Goal: Task Accomplishment & Management: Complete application form

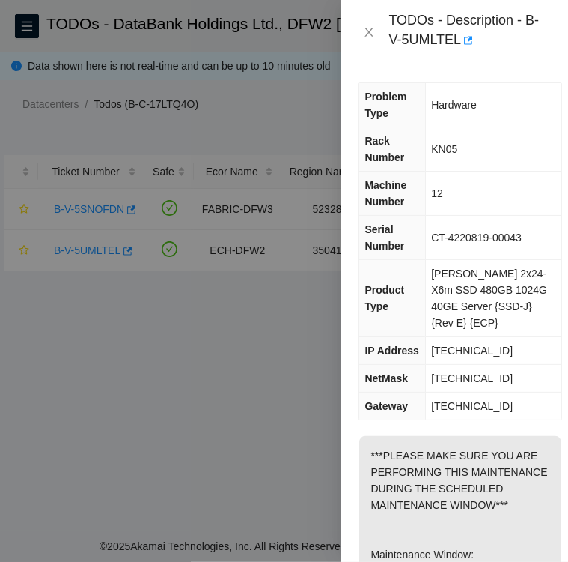
scroll to position [212, 0]
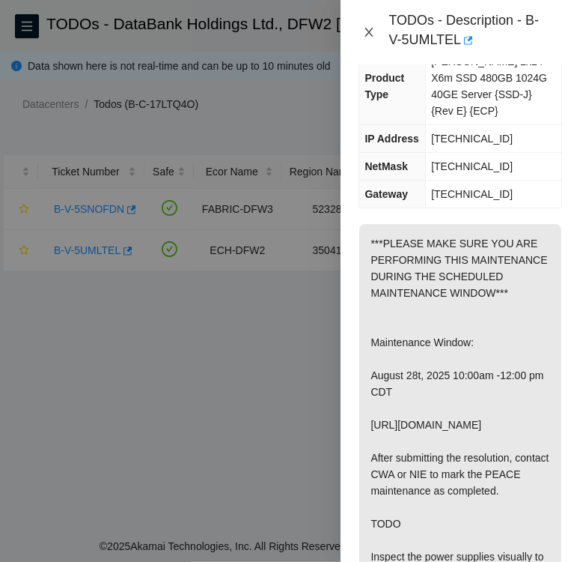
click at [368, 37] on icon "close" at bounding box center [369, 32] width 12 height 12
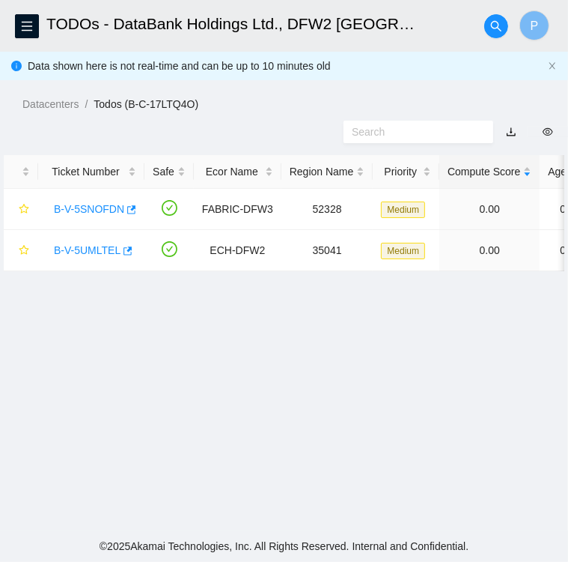
scroll to position [130, 0]
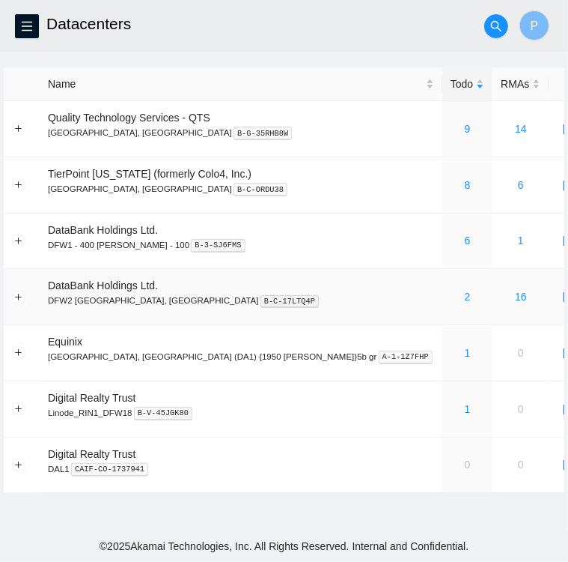
click at [451, 297] on div "2" at bounding box center [468, 296] width 34 height 16
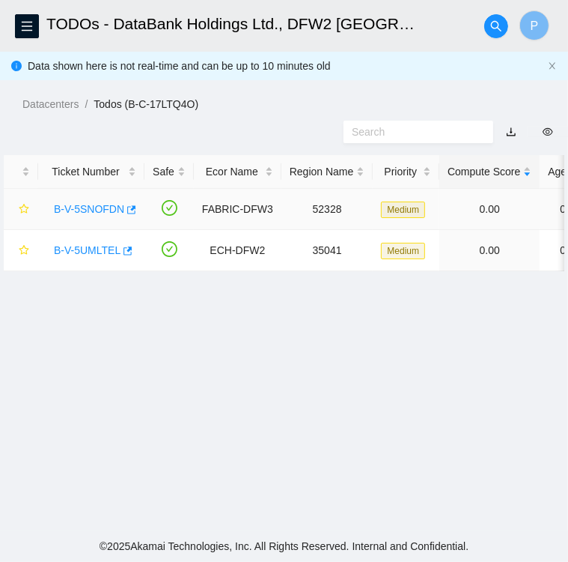
click at [79, 207] on link "B-V-5SNOFDN" at bounding box center [89, 209] width 70 height 12
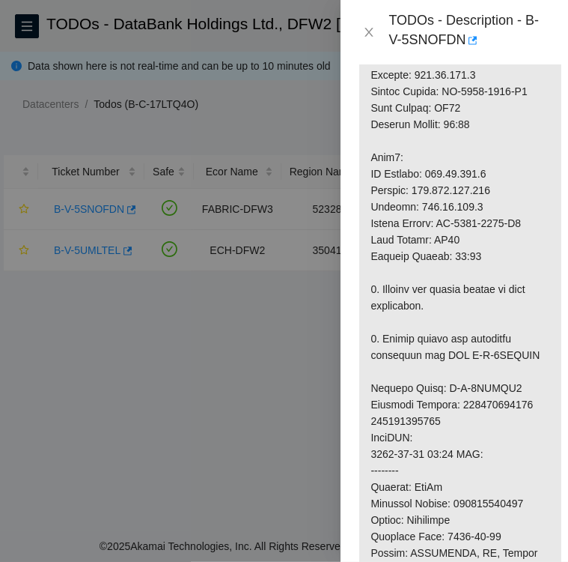
scroll to position [612, 0]
click at [369, 33] on icon "close" at bounding box center [369, 32] width 8 height 9
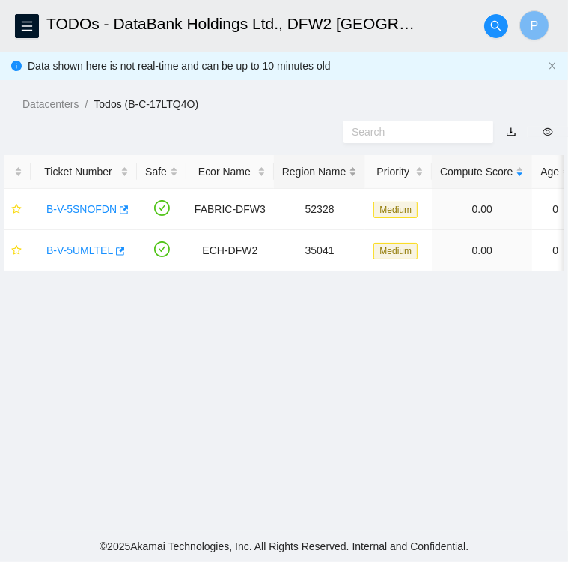
scroll to position [0, 0]
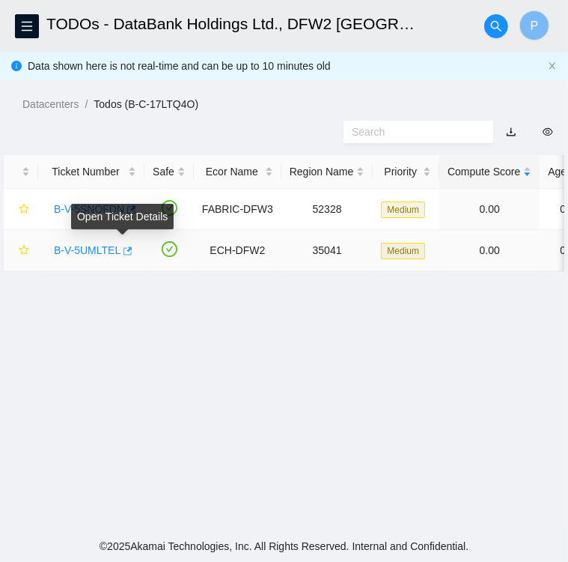
click at [124, 250] on icon "button" at bounding box center [128, 250] width 9 height 8
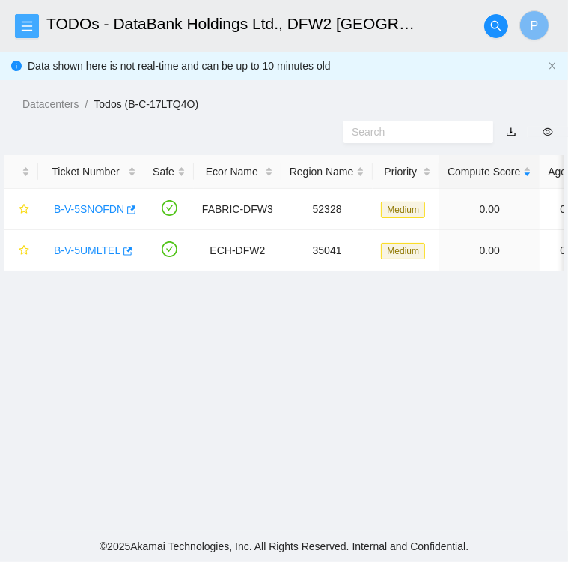
click at [25, 30] on icon "menu" at bounding box center [27, 26] width 10 height 10
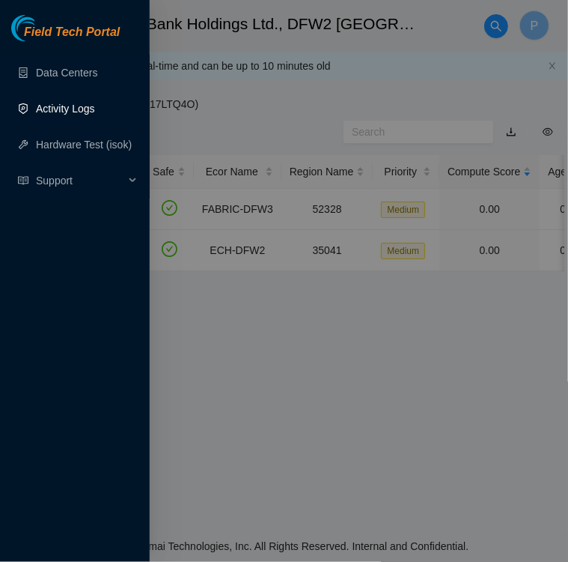
click at [63, 110] on link "Activity Logs" at bounding box center [65, 109] width 59 height 12
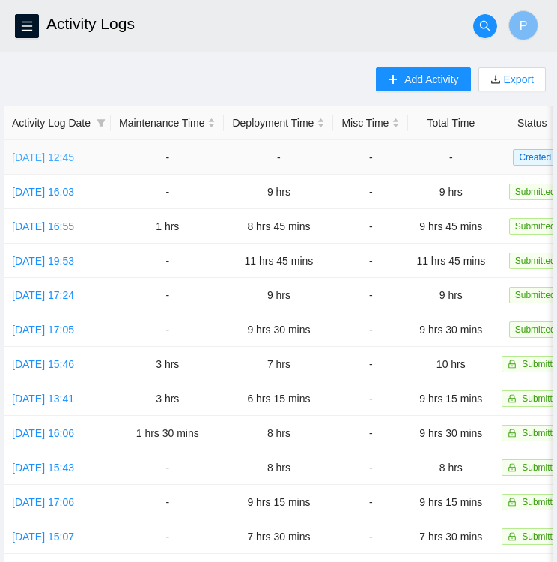
click at [48, 157] on link "Fri, 22 Aug 2025 12:45" at bounding box center [43, 157] width 62 height 12
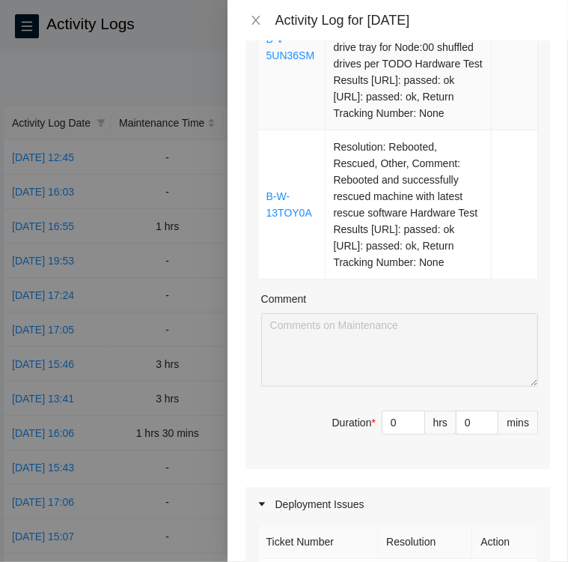
scroll to position [383, 0]
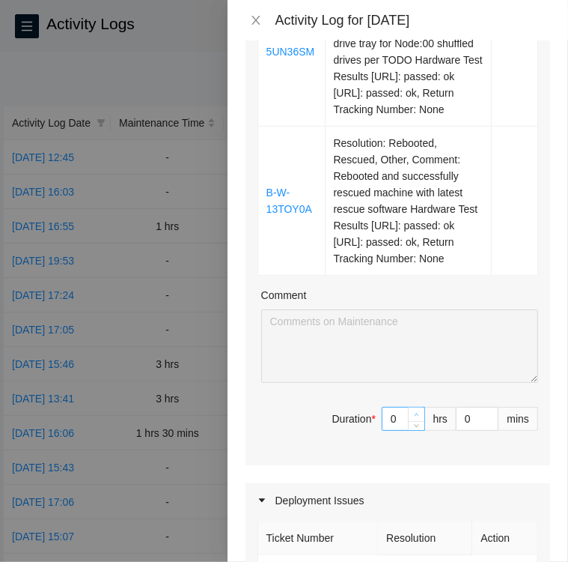
type input "1"
click at [414, 417] on icon "up" at bounding box center [416, 414] width 5 height 5
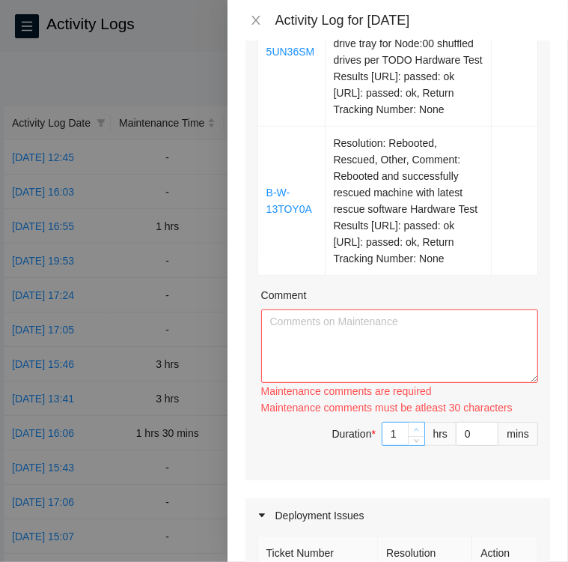
click at [407, 447] on div "Ticket Number Resolution Action B-V-5UN36SM Resolution: Rebooted, Rescued, Othe…" at bounding box center [398, 193] width 305 height 573
type input "2"
click at [414, 432] on icon "up" at bounding box center [416, 429] width 5 height 5
click at [385, 354] on textarea "Comment" at bounding box center [399, 345] width 277 height 73
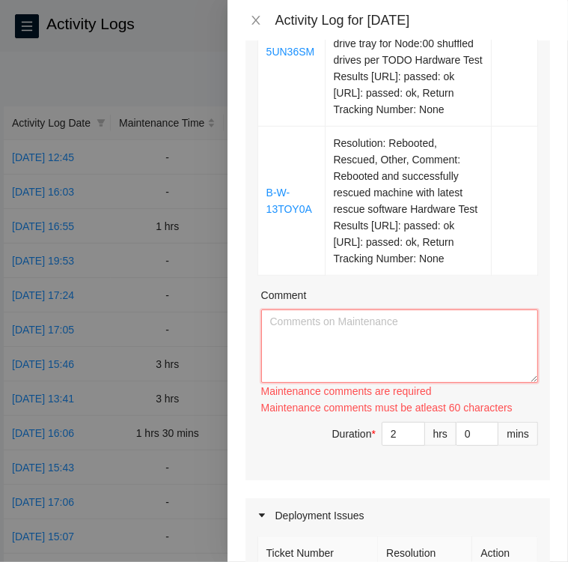
paste textarea "Activity Log 8/22/25 Upon Arrival there were four tickets in the Field Tech Por…"
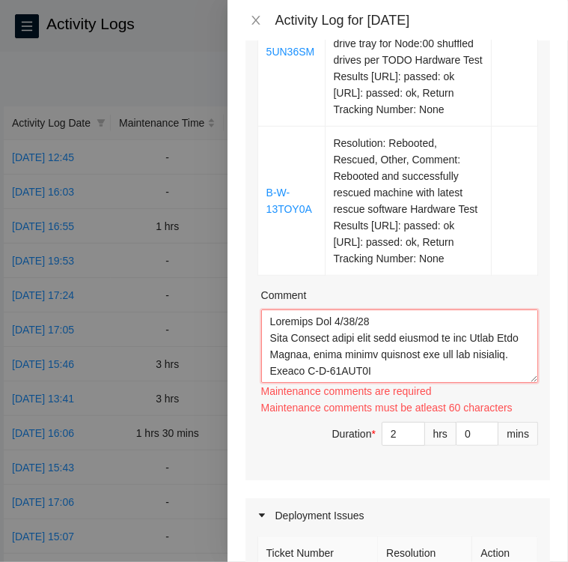
scroll to position [671, 0]
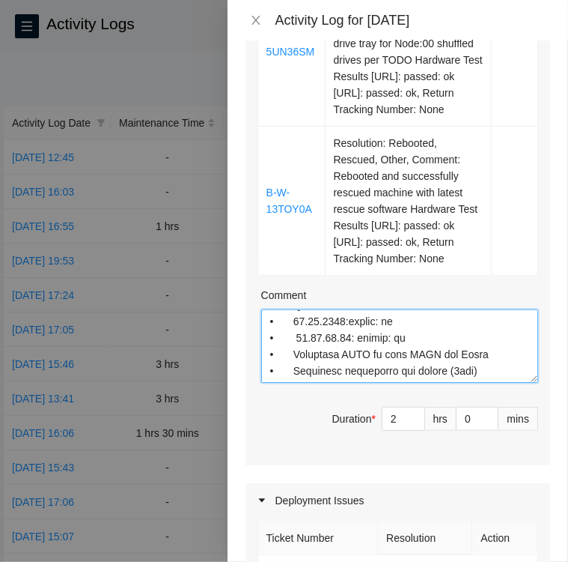
click at [470, 383] on textarea "Comment" at bounding box center [399, 345] width 277 height 73
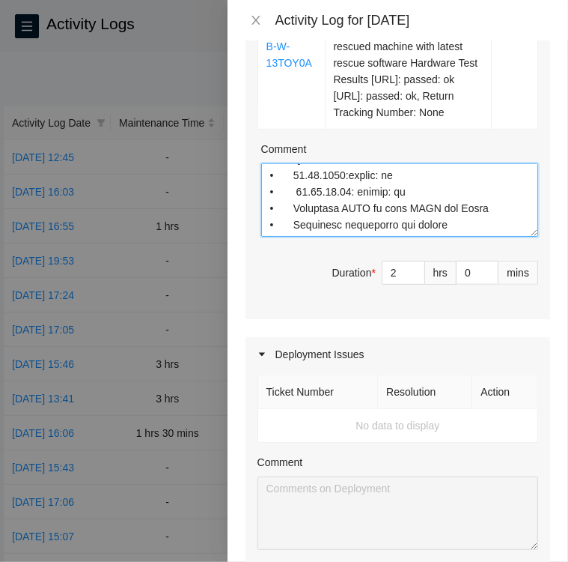
scroll to position [530, 0]
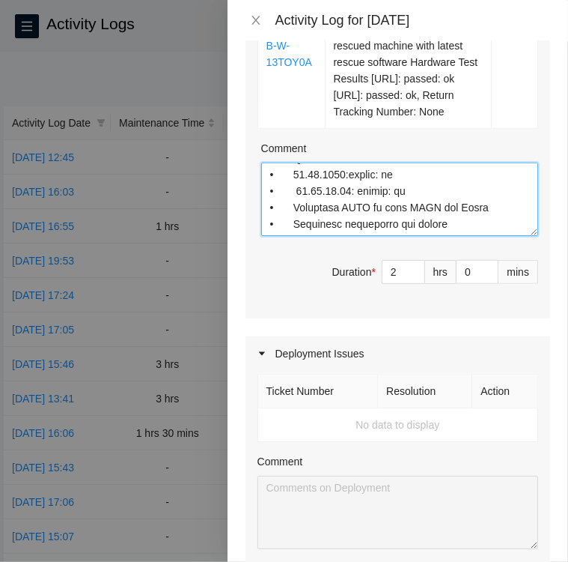
click at [458, 236] on textarea "Comment" at bounding box center [399, 198] width 277 height 73
paste textarea "Ticket B-W-13TOY0A • Verified ticket was safe to work on with the NOCC via Webe…"
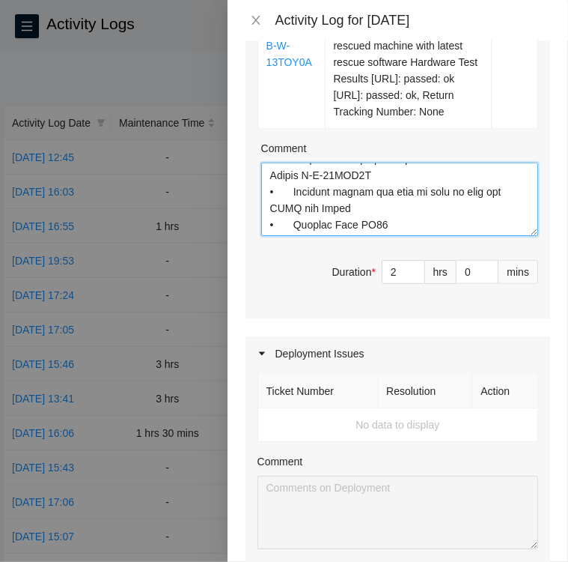
scroll to position [918, 0]
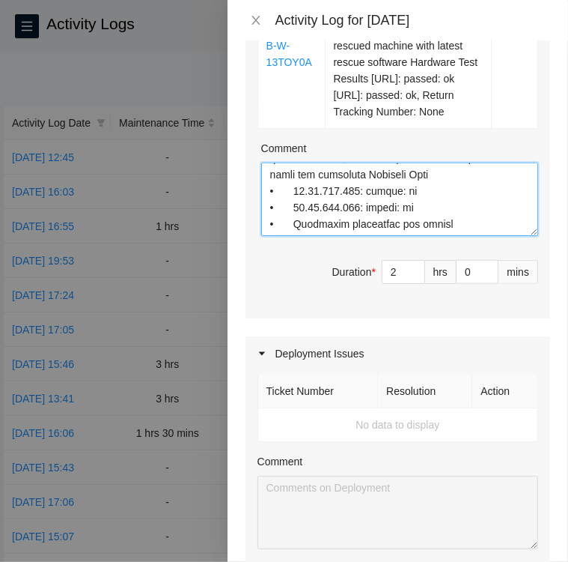
type textarea "Activity Log 8/22/25 Upon Arrival there were four tickets in the Field Tech Por…"
click at [446, 236] on textarea "Comment" at bounding box center [399, 198] width 277 height 73
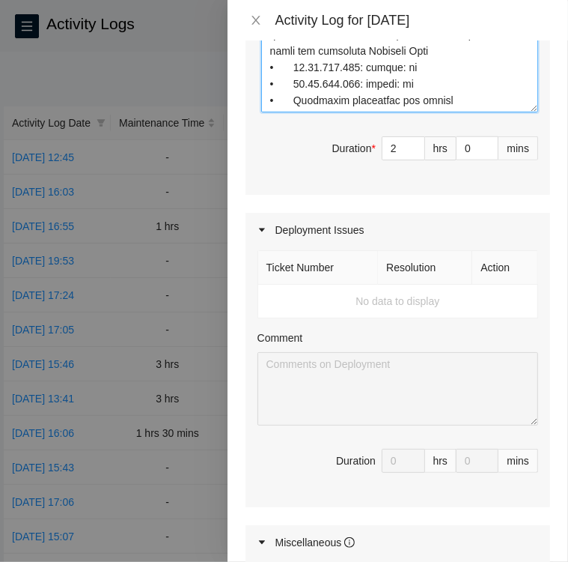
scroll to position [653, 0]
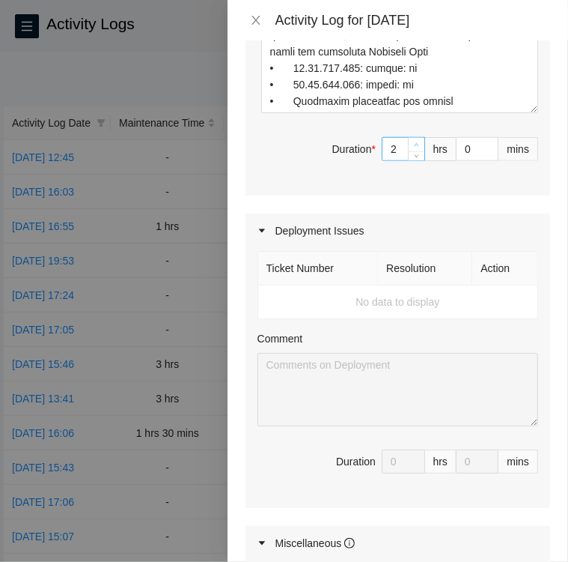
type input "3"
click at [408, 151] on span "Increase Value" at bounding box center [416, 144] width 16 height 13
type input "4"
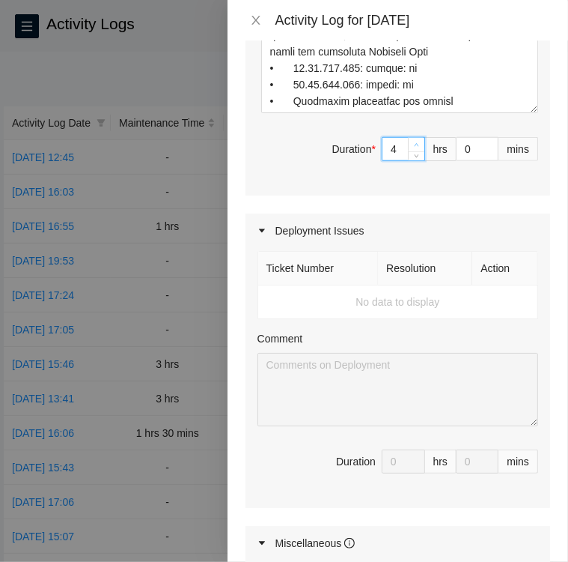
click at [408, 151] on span "Increase Value" at bounding box center [416, 144] width 16 height 13
type input "3"
click at [414, 157] on icon "down" at bounding box center [416, 153] width 5 height 5
click at [467, 160] on input "0" at bounding box center [477, 149] width 41 height 22
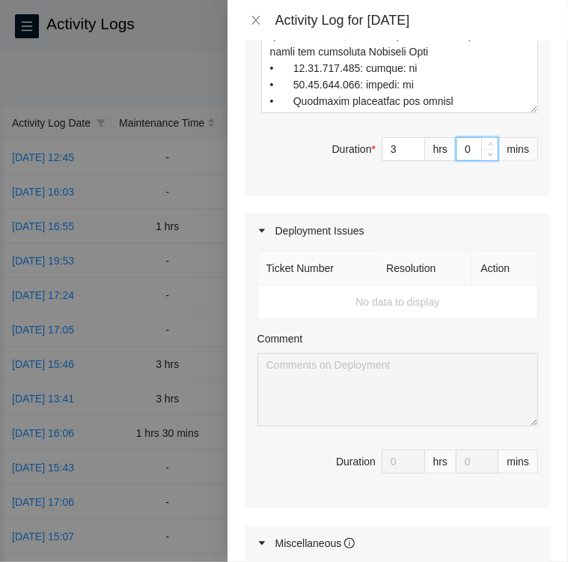
type input "30"
click at [428, 248] on div "Deployment Issues" at bounding box center [398, 230] width 305 height 34
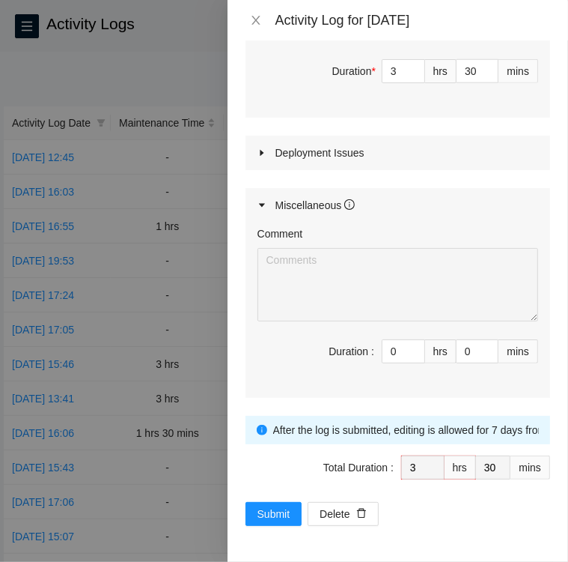
scroll to position [758, 0]
click at [263, 153] on icon "caret-right" at bounding box center [262, 152] width 9 height 9
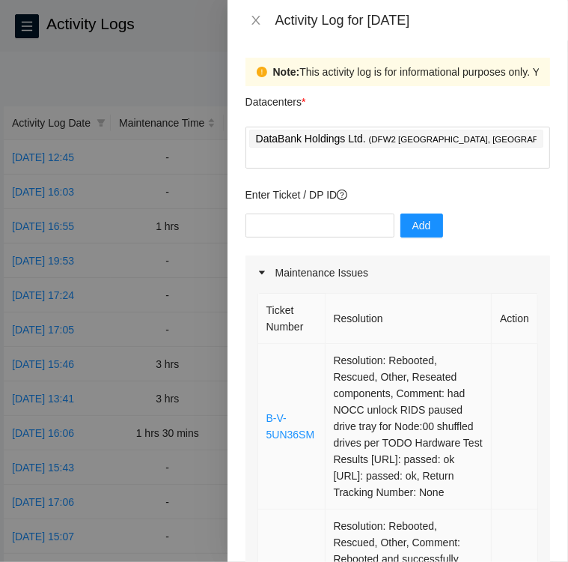
scroll to position [0, 0]
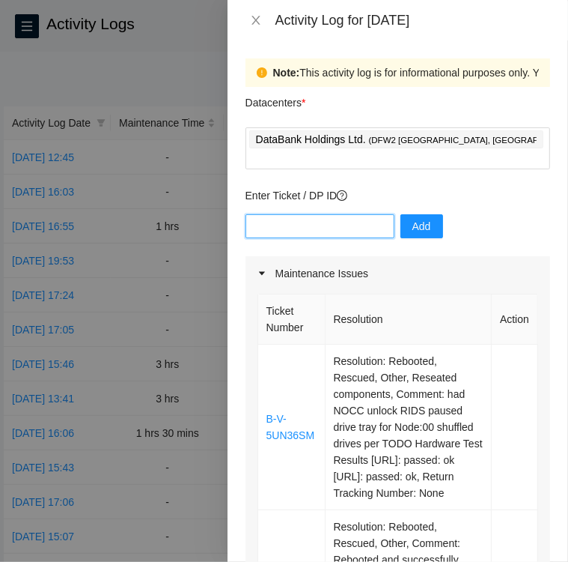
click at [341, 214] on input "text" at bounding box center [320, 226] width 149 height 24
click at [291, 214] on input "text" at bounding box center [320, 226] width 149 height 24
type input "DP77376"
click at [288, 214] on input "text" at bounding box center [320, 226] width 149 height 24
paste input "DP82940"
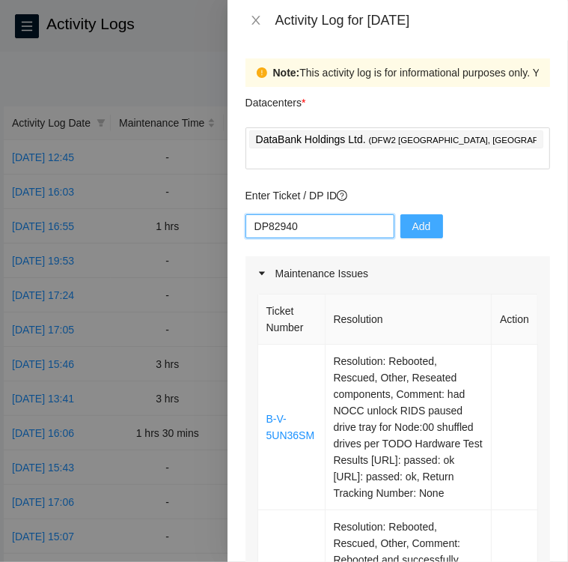
type input "DP82940"
click at [416, 218] on span "Add" at bounding box center [422, 226] width 19 height 16
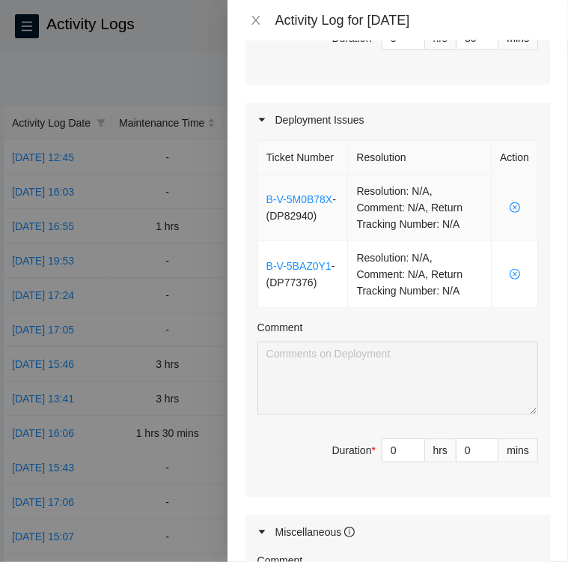
scroll to position [763, 0]
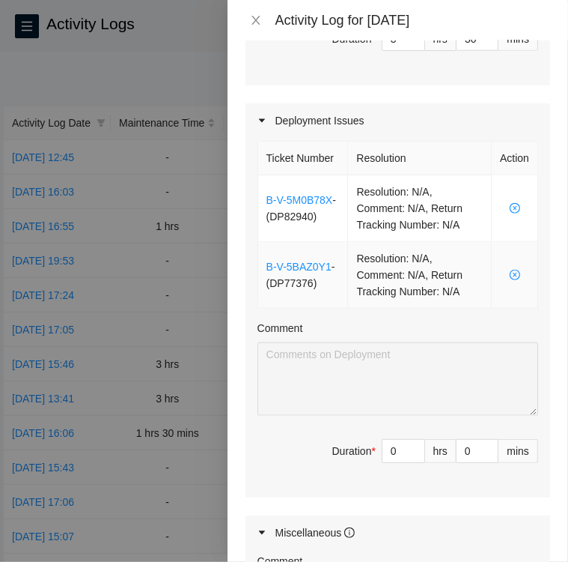
click at [510, 280] on icon "close-circle" at bounding box center [515, 275] width 10 height 10
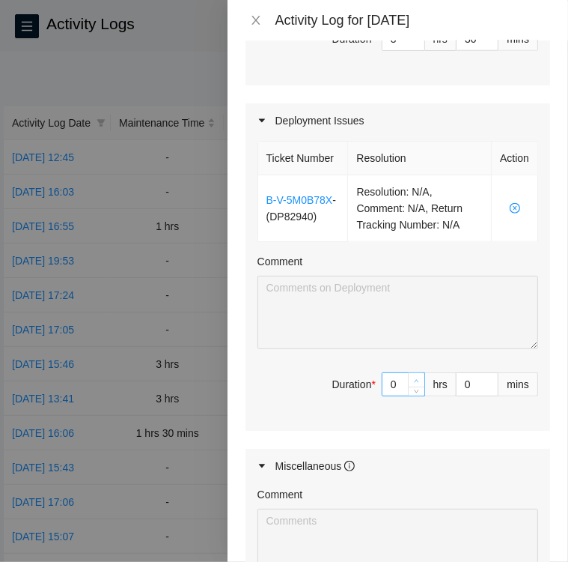
type input "1"
type input "4"
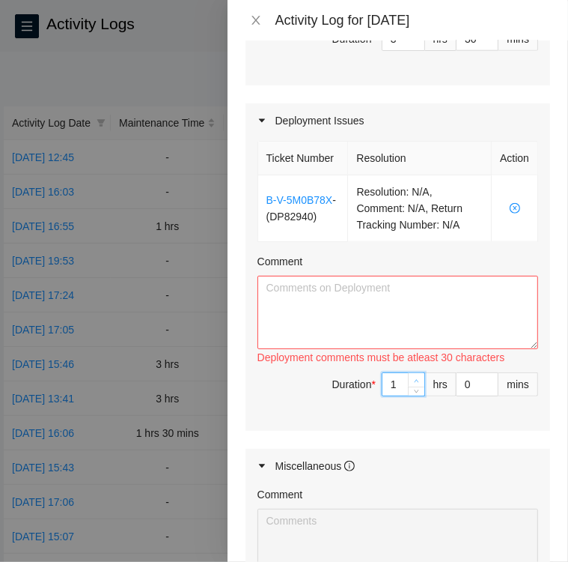
click at [414, 383] on icon "up" at bounding box center [416, 380] width 5 height 5
click at [316, 344] on textarea "Comment" at bounding box center [398, 312] width 281 height 73
click at [437, 331] on textarea "Reviewed email for DP82940" at bounding box center [398, 312] width 281 height 73
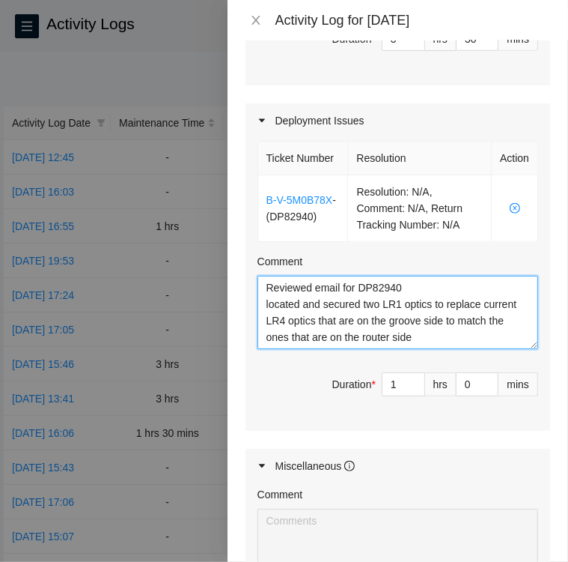
click at [433, 349] on textarea "Reviewed email for DP82940 located and secured two LR1 optics to replace curren…" at bounding box center [398, 312] width 281 height 73
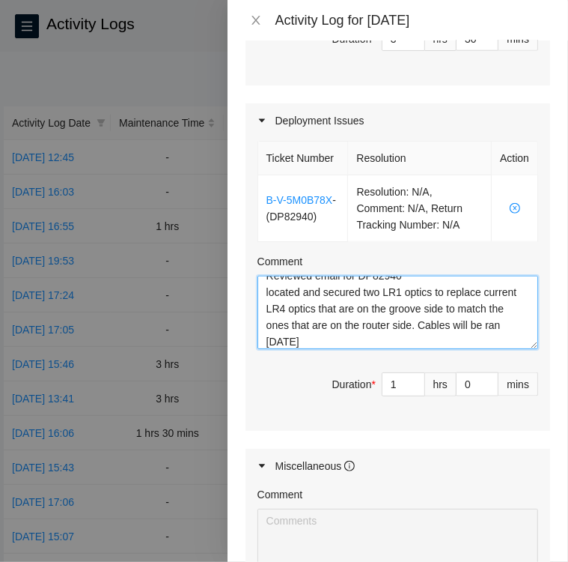
scroll to position [16, 0]
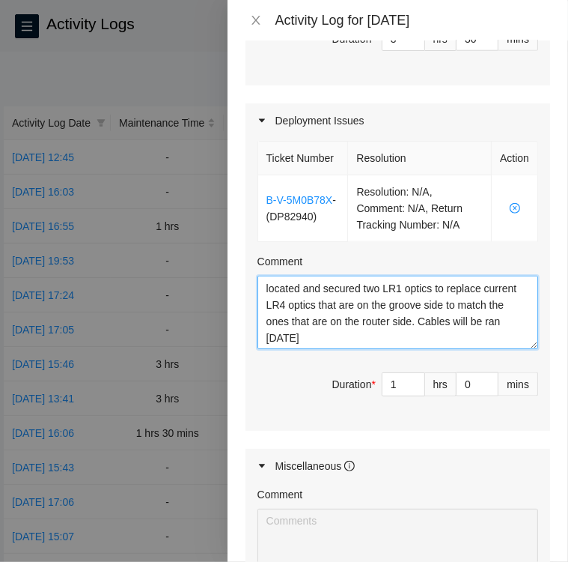
click at [378, 349] on textarea "Reviewed email for DP82940 located and secured two LR1 optics to replace curren…" at bounding box center [398, 312] width 281 height 73
click at [320, 349] on textarea "Reviewed email for DP82940 located and secured two LR1 optics to replace curren…" at bounding box center [398, 312] width 281 height 73
click at [382, 349] on textarea "Reviewed email for DP82940 located and secured two LR1 optics to replace curren…" at bounding box center [398, 312] width 281 height 73
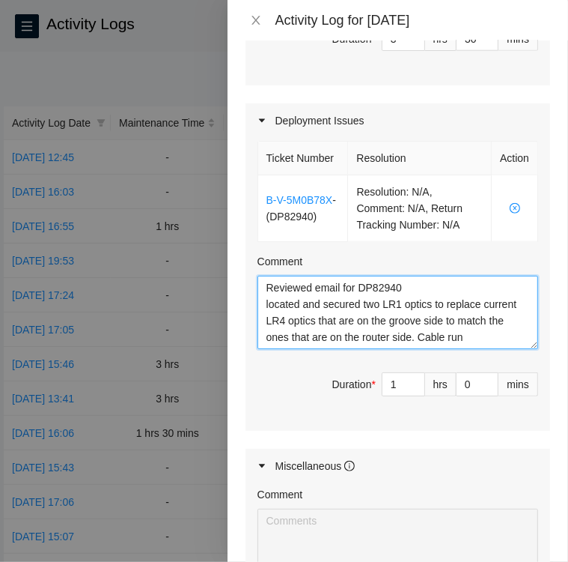
scroll to position [12, 0]
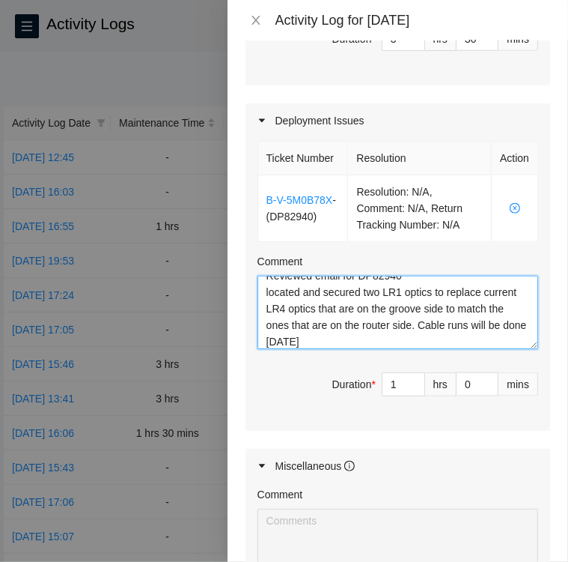
click at [423, 349] on textarea "Reviewed email for DP82940 located and secured two LR1 optics to replace curren…" at bounding box center [398, 312] width 281 height 73
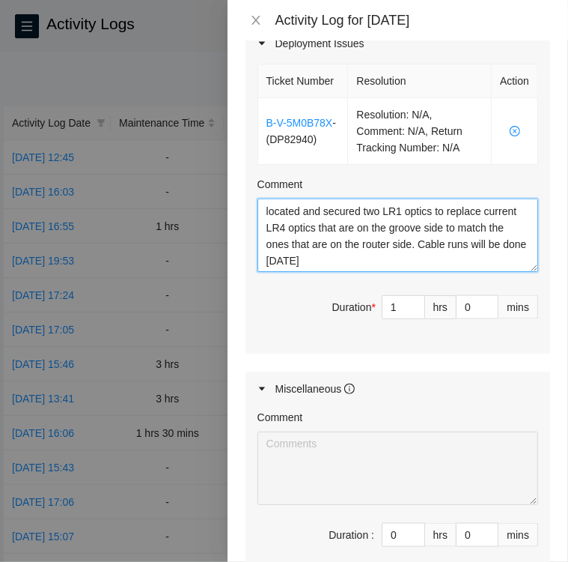
scroll to position [15, 0]
click at [416, 272] on textarea "Reviewed email for DP82940 located and secured two LR1 optics to replace curren…" at bounding box center [398, 234] width 281 height 73
click at [464, 272] on textarea "Reviewed email for DP82940 located and secured two LR1 optics to replace curren…" at bounding box center [398, 234] width 281 height 73
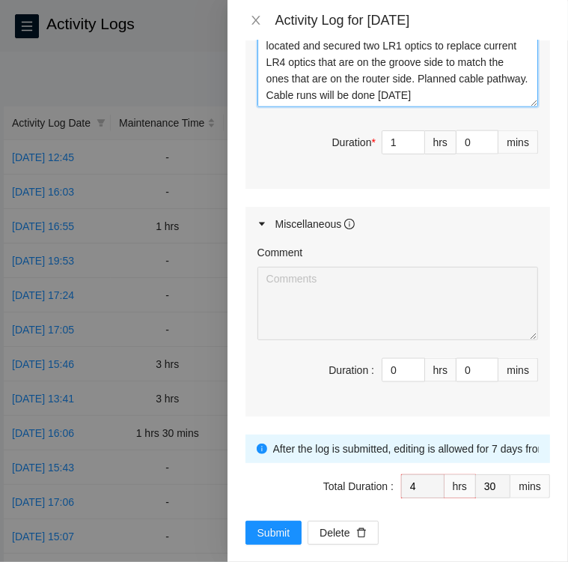
scroll to position [1003, 0]
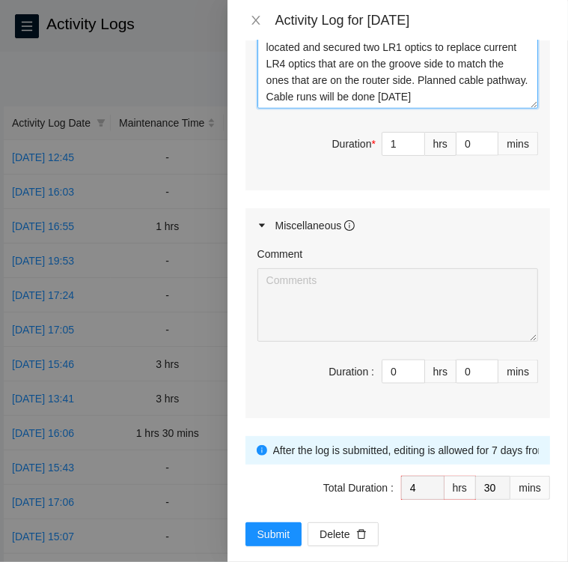
type textarea "Reviewed email for DP82940 located and secured two LR1 optics to replace curren…"
type input "1"
type input "5"
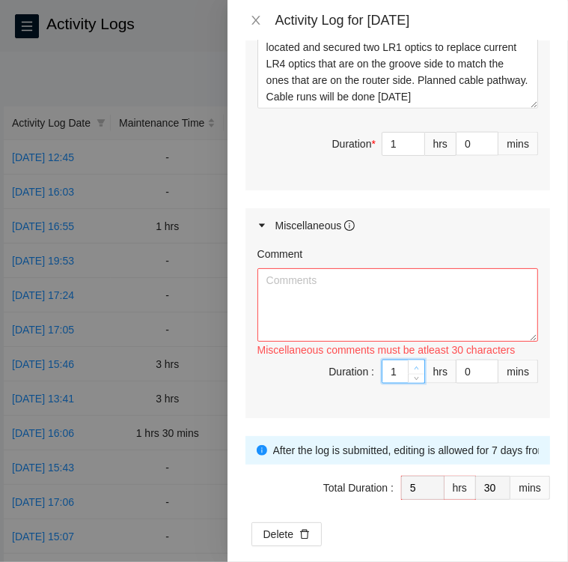
click at [415, 369] on icon "up" at bounding box center [417, 367] width 4 height 3
type input "3"
type input "7"
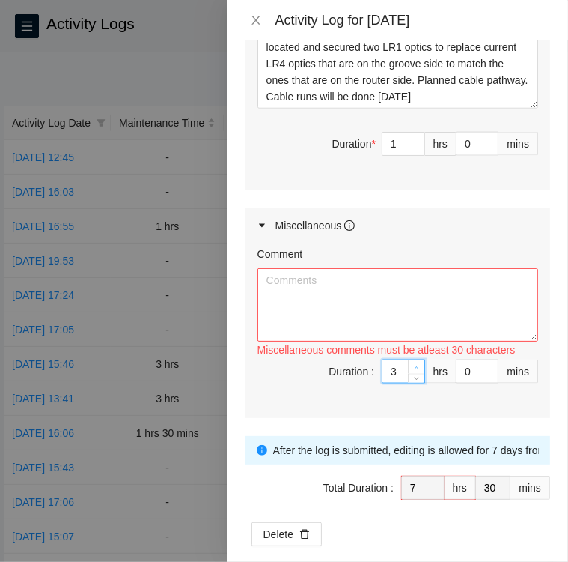
type input "4"
type input "8"
click at [415, 369] on icon "up" at bounding box center [417, 367] width 4 height 3
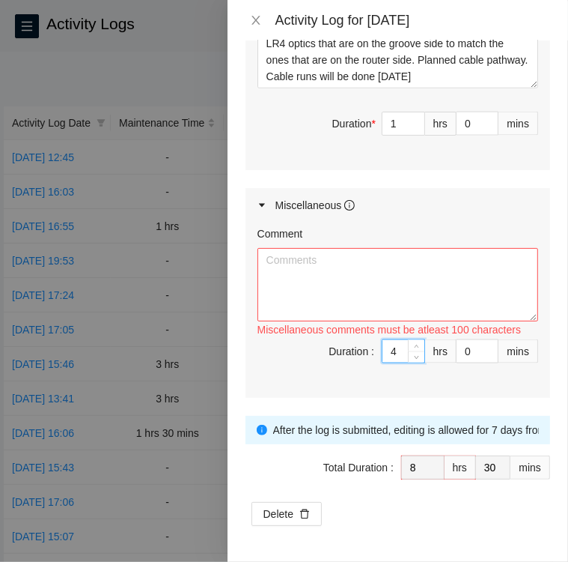
scroll to position [1066, 0]
click at [334, 254] on textarea "Comment" at bounding box center [398, 284] width 281 height 73
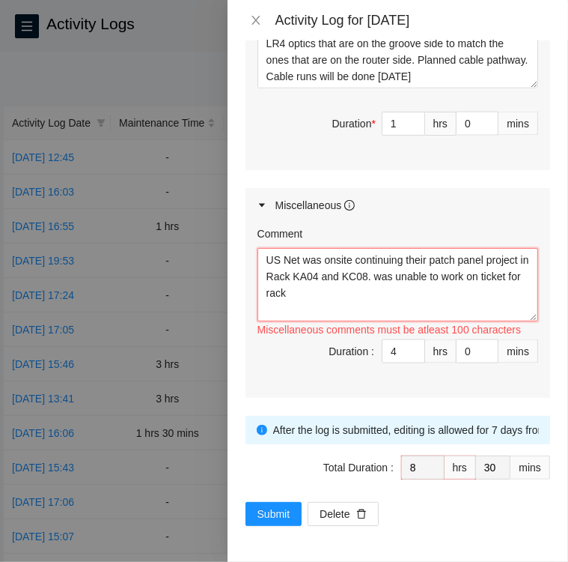
click at [410, 277] on textarea "US Net was onsite continuing their patch panel project in Rack KA04 and KC08. w…" at bounding box center [398, 284] width 281 height 73
click at [362, 295] on textarea "US Net was onsite continuing their patch panel project in Rack KA04 and KC08. I…" at bounding box center [398, 284] width 281 height 73
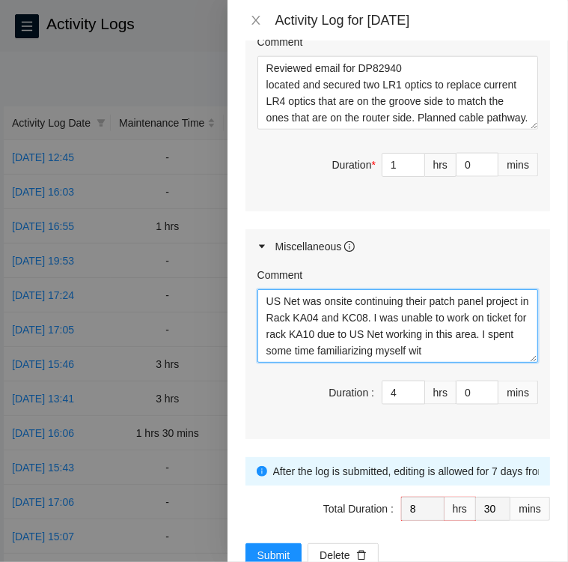
scroll to position [12, 0]
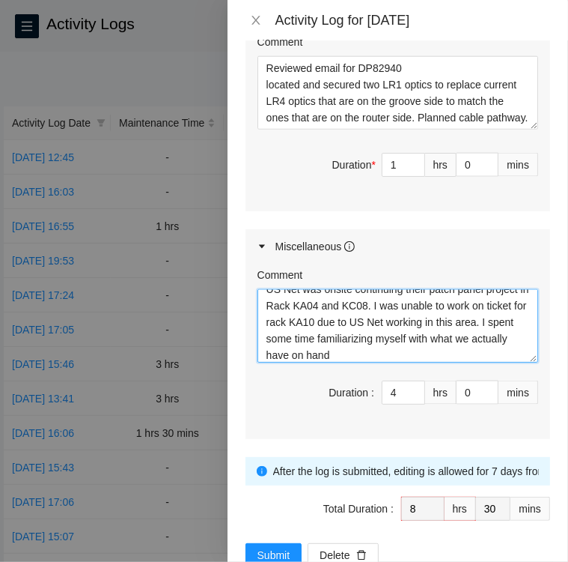
click at [445, 362] on textarea "US Net was onsite continuing their patch panel project in Rack KA04 and KC08. I…" at bounding box center [398, 325] width 281 height 73
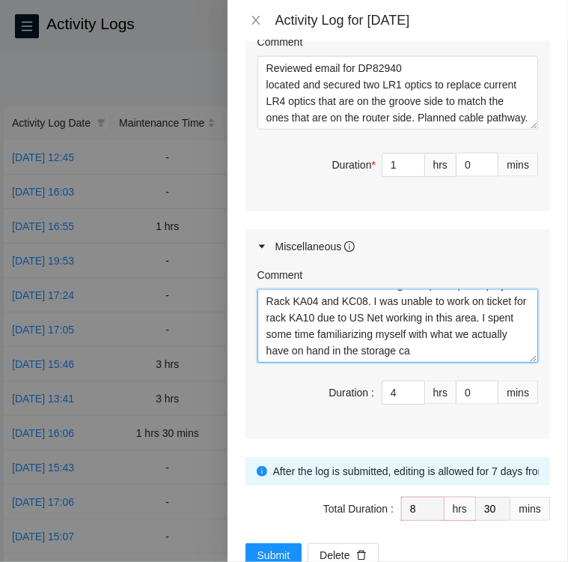
scroll to position [28, 0]
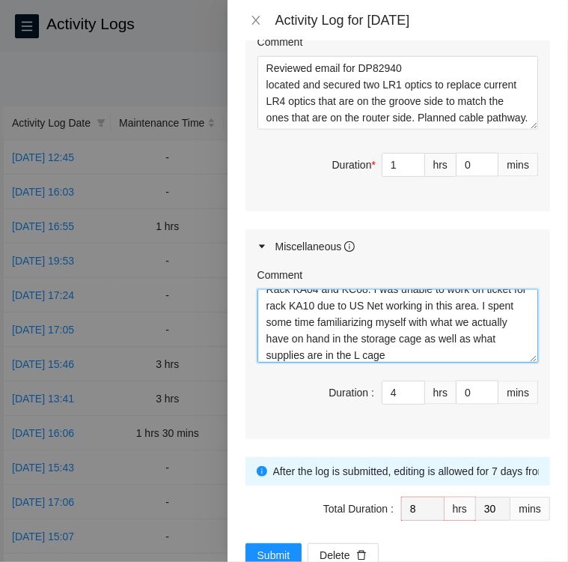
click at [484, 362] on textarea "US Net was onsite continuing their patch panel project in Rack KA04 and KC08. I…" at bounding box center [398, 325] width 281 height 73
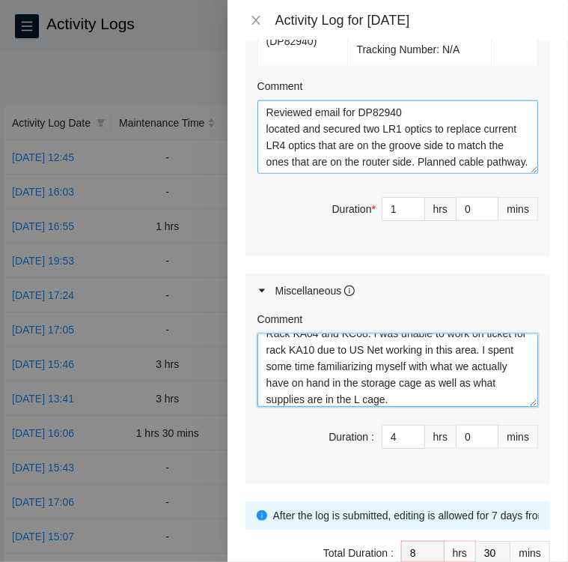
scroll to position [33, 0]
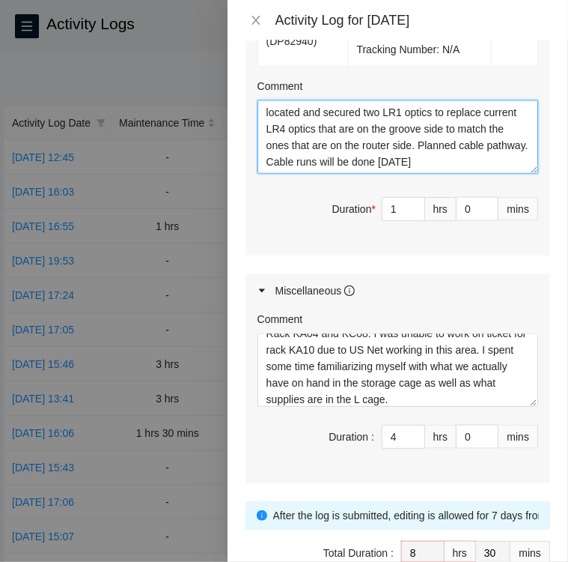
click at [300, 174] on textarea "Reviewed email for DP82940 located and secured two LR1 optics to replace curren…" at bounding box center [398, 136] width 281 height 73
click at [335, 174] on textarea "Reviewed email for DP82940 located and secured two LR1 optics to replace curren…" at bounding box center [398, 136] width 281 height 73
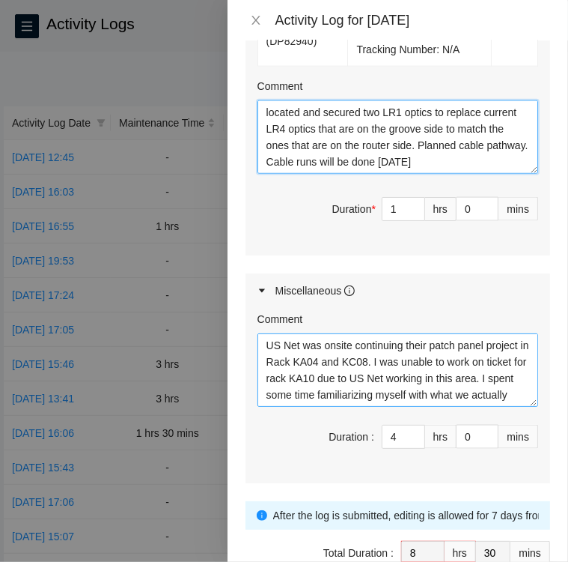
scroll to position [0, 0]
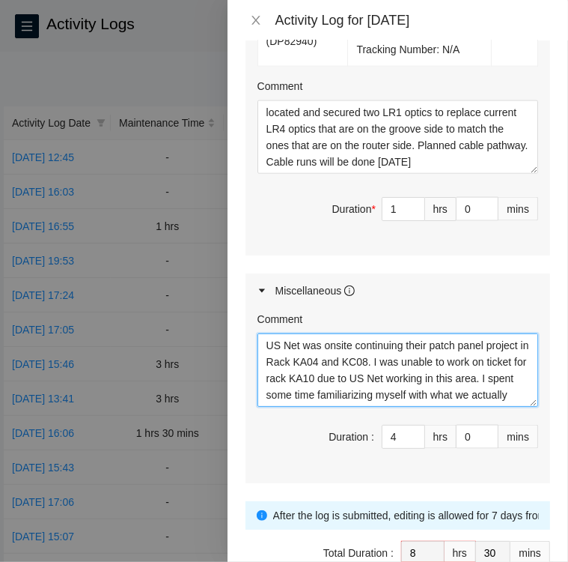
click at [407, 404] on textarea "US Net was onsite continuing their patch panel project in Rack KA04 and KC08. I…" at bounding box center [398, 369] width 281 height 73
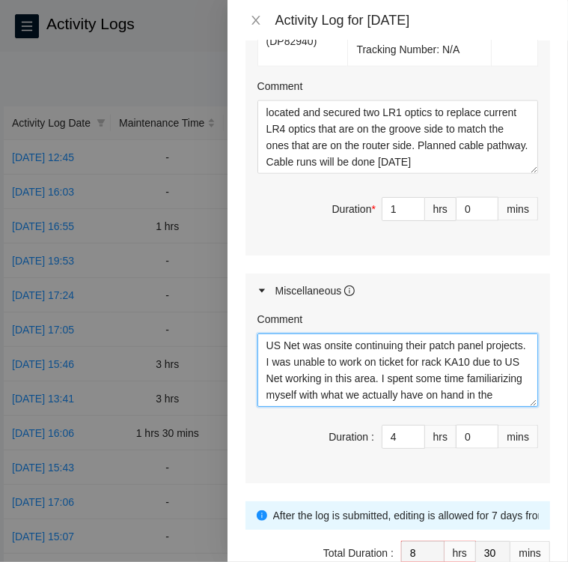
click at [491, 407] on textarea "US Net was onsite continuing their patch panel projects. I was unable to work o…" at bounding box center [398, 369] width 281 height 73
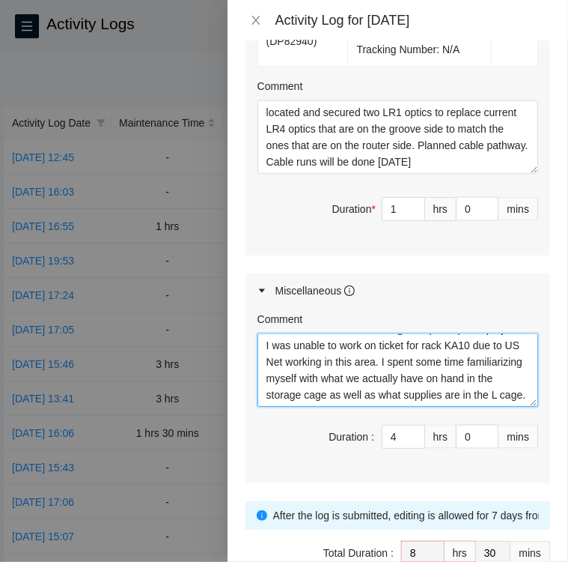
scroll to position [32, 0]
click at [410, 407] on textarea "US Net was onsite continuing their patch panel projects. I was unable to work o…" at bounding box center [398, 369] width 281 height 73
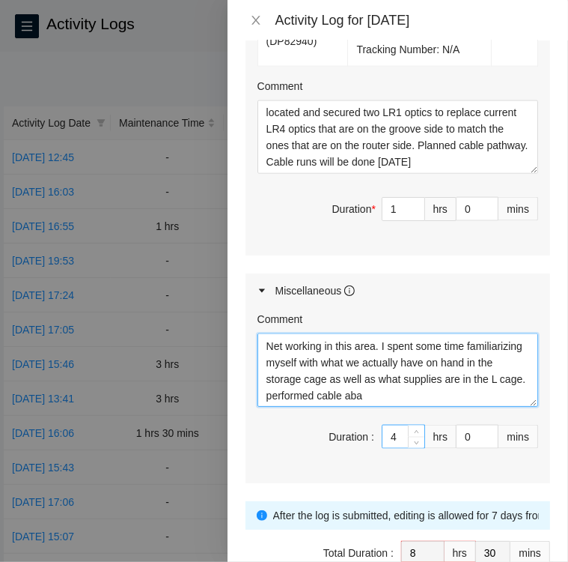
scroll to position [45, 0]
click at [464, 407] on textarea "US Net was onsite continuing their patch panel projects. I was unable to work o…" at bounding box center [398, 369] width 281 height 73
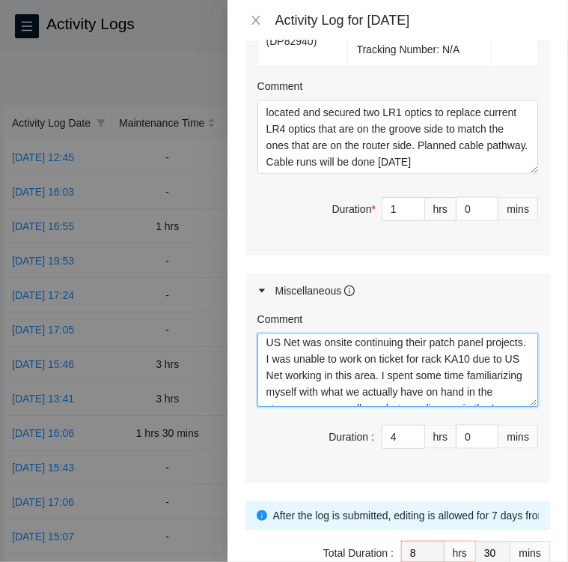
scroll to position [0, 0]
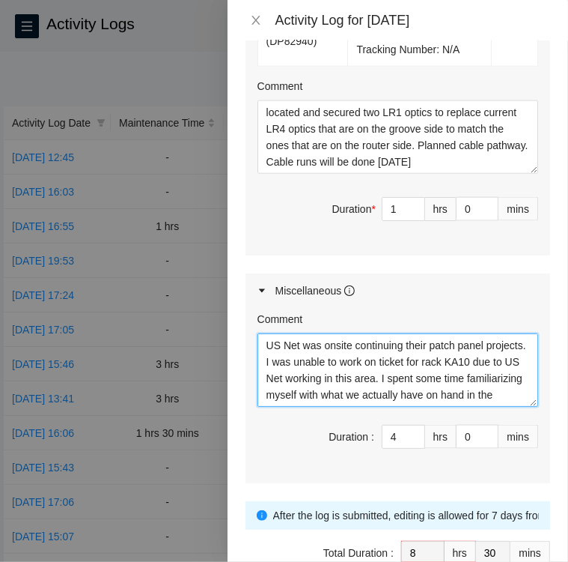
click at [263, 392] on textarea "US Net was onsite continuing their patch panel projects. I was unable to work o…" at bounding box center [398, 369] width 281 height 73
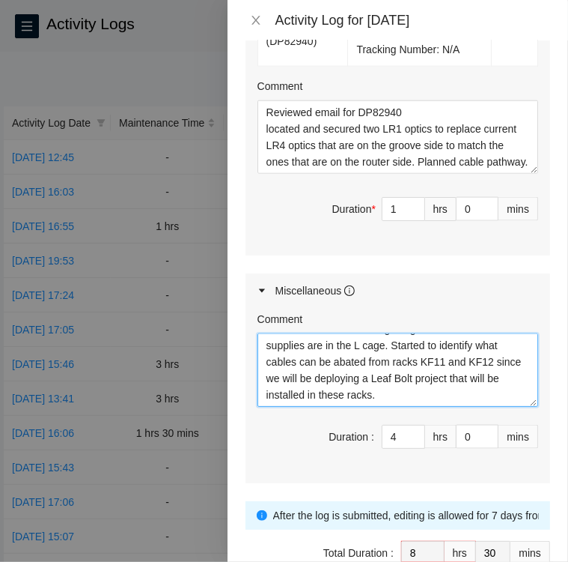
click at [334, 407] on textarea "I placed outgoing shipments in the designated area near the loading dock. US Ne…" at bounding box center [398, 369] width 281 height 73
type textarea "I placed outgoing shipments in the designated area near the loading dock. US Ne…"
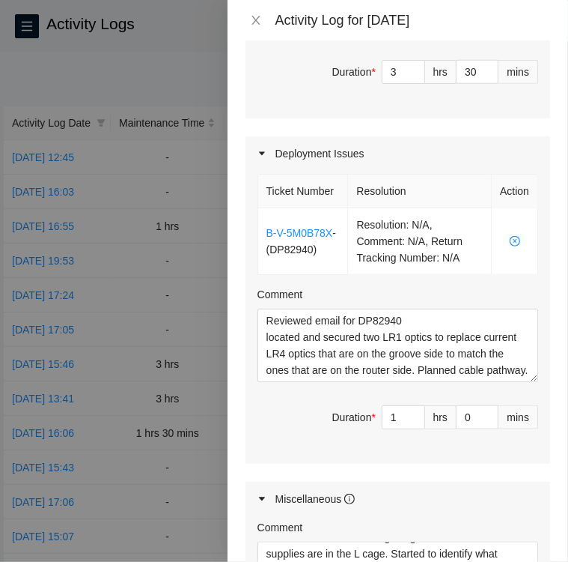
scroll to position [720, 0]
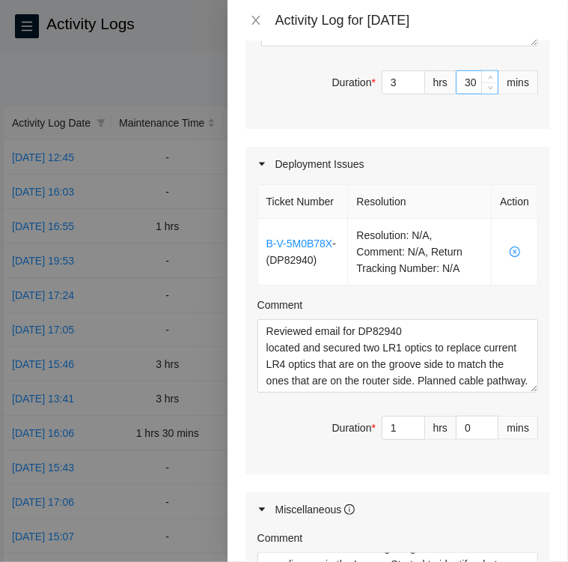
click at [470, 94] on input "30" at bounding box center [477, 82] width 41 height 22
type input "3"
type input "0"
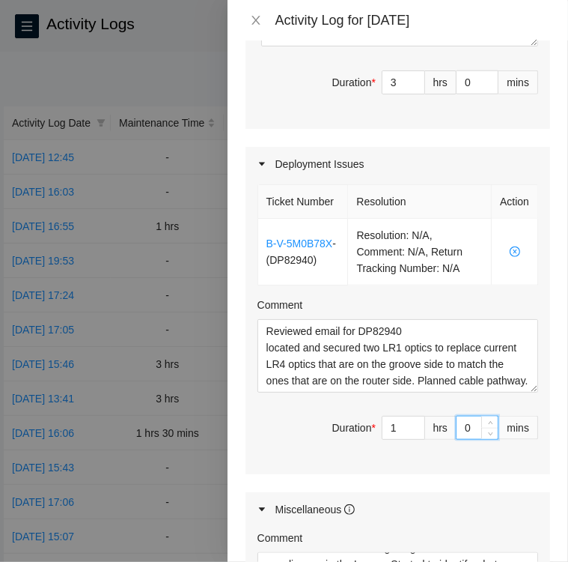
click at [462, 439] on input "0" at bounding box center [477, 427] width 41 height 22
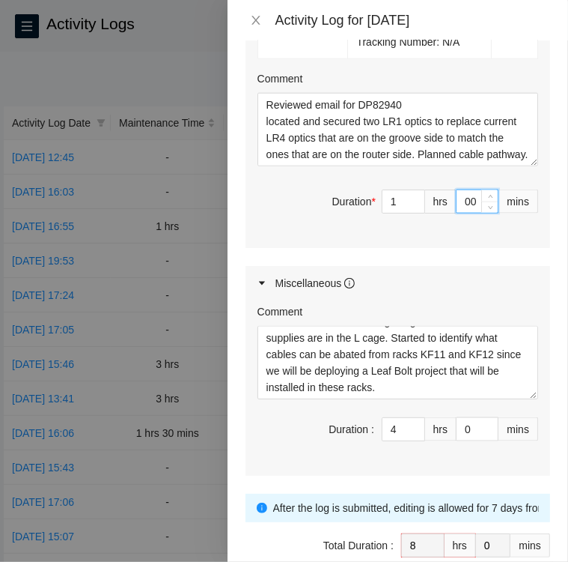
scroll to position [944, 0]
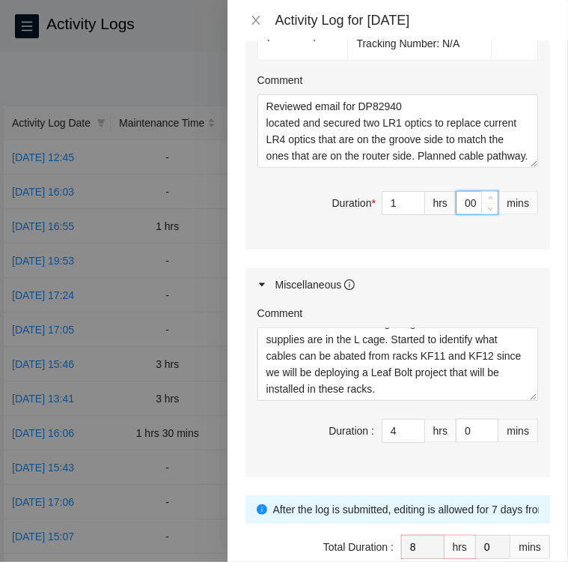
type input "0"
click at [462, 442] on input "0" at bounding box center [477, 430] width 41 height 22
type input "3"
type input "30"
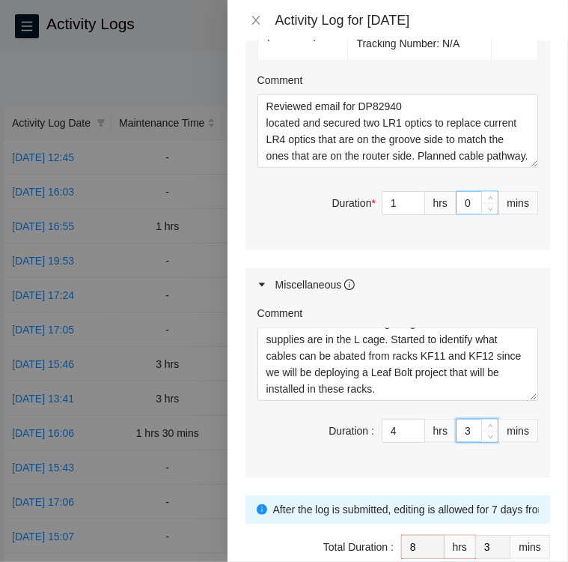
type input "30"
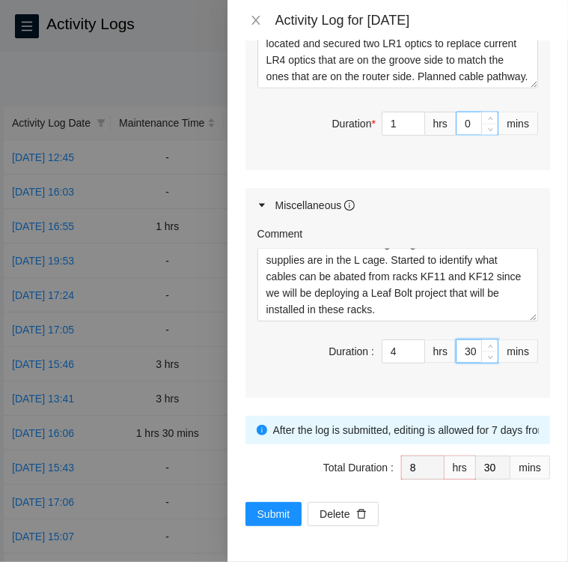
scroll to position [1066, 0]
type input "30"
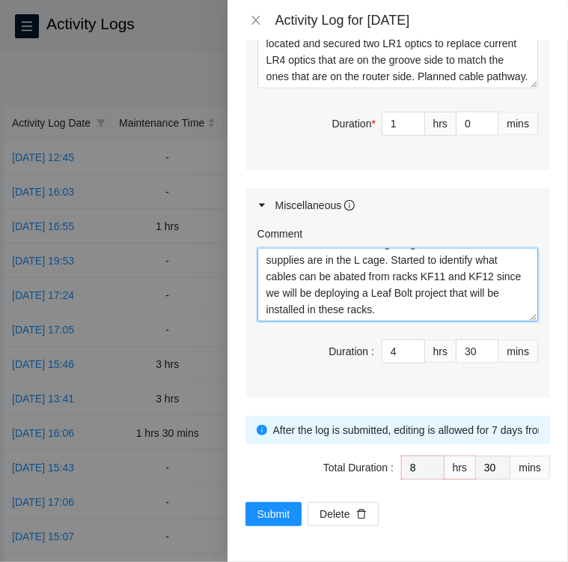
click at [353, 316] on textarea "I placed outgoing shipments in the designated area near the loading dock. US Ne…" at bounding box center [398, 284] width 281 height 73
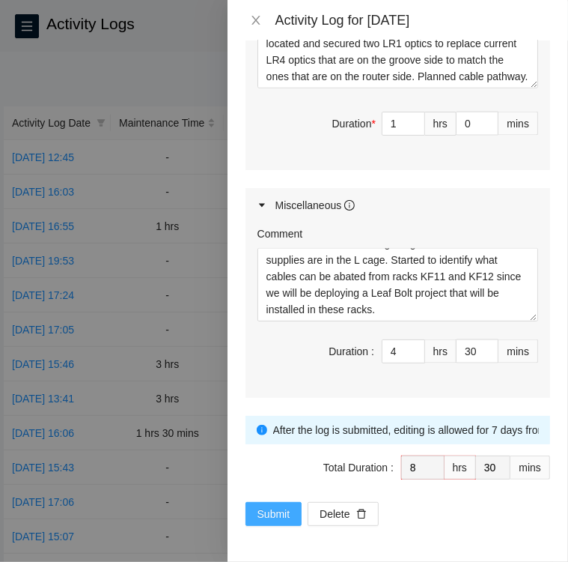
click at [265, 511] on span "Submit" at bounding box center [274, 513] width 33 height 16
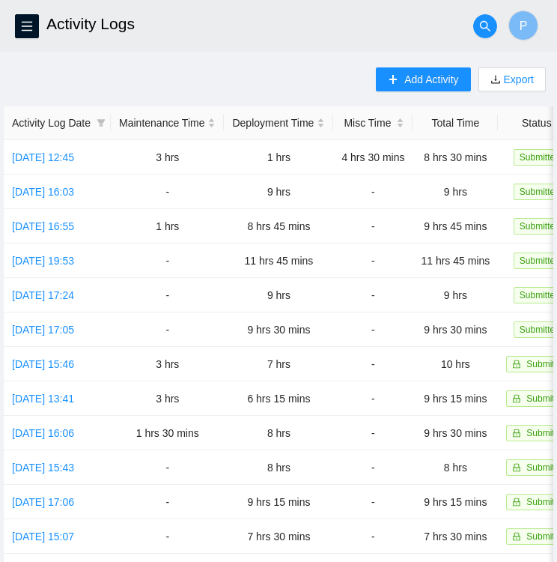
click at [288, 41] on h2 "Activity Logs" at bounding box center [230, 24] width 369 height 48
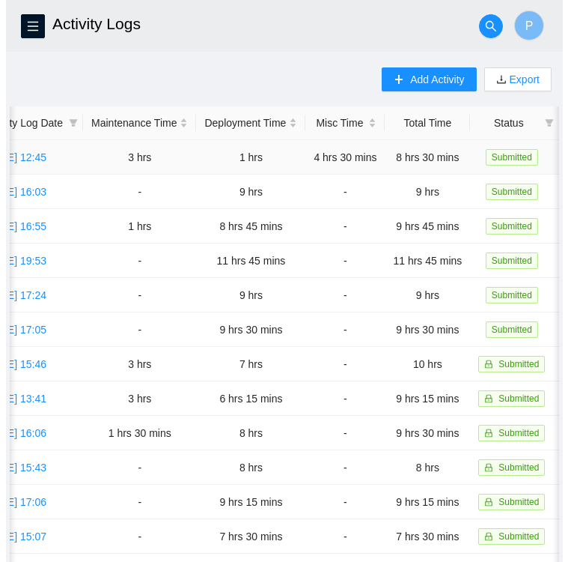
scroll to position [0, 0]
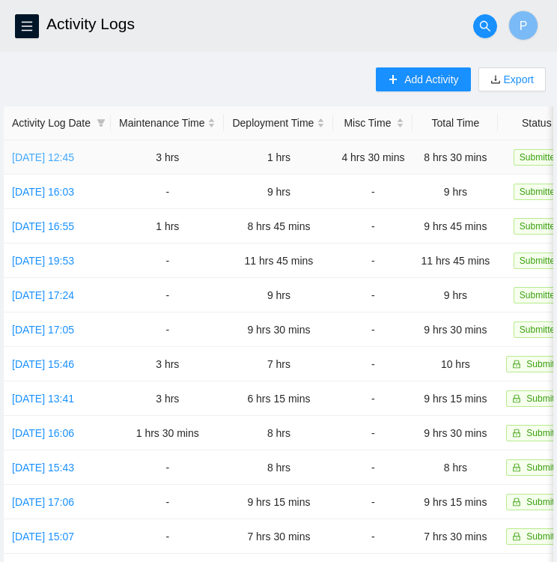
click at [47, 155] on link "Fri, 22 Aug 2025 12:45" at bounding box center [43, 157] width 62 height 12
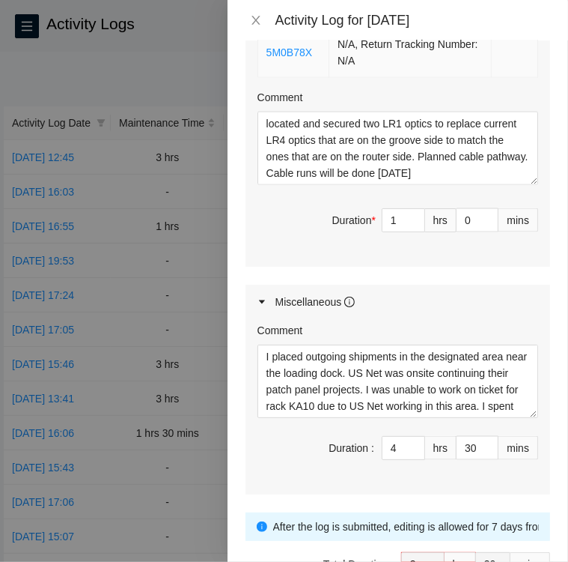
scroll to position [1066, 0]
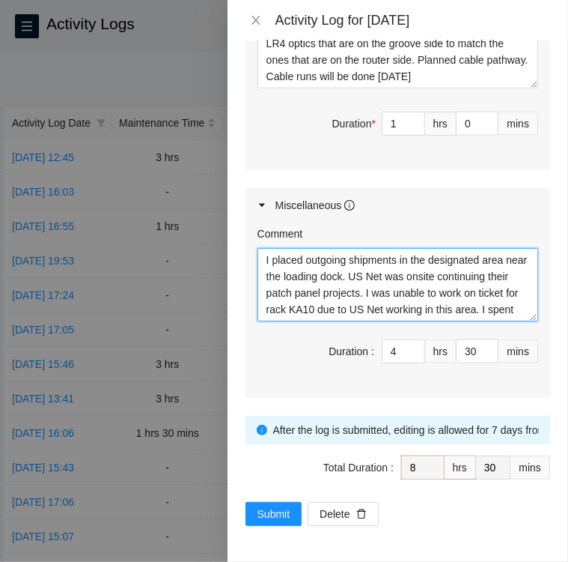
click at [480, 306] on textarea "I placed outgoing shipments in the designated area near the loading dock. US Ne…" at bounding box center [398, 284] width 281 height 73
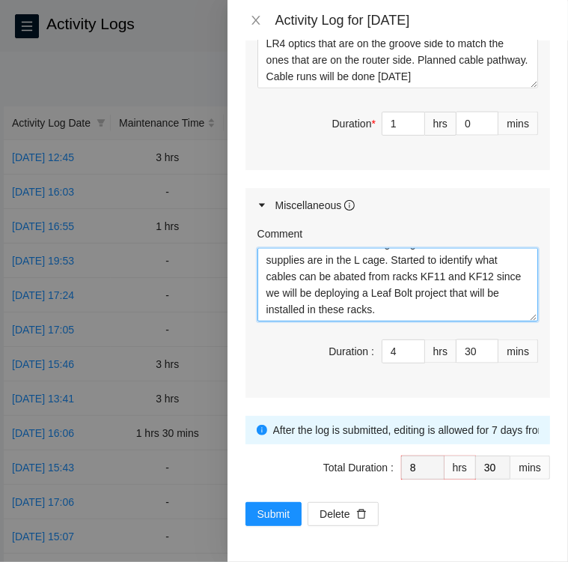
click at [343, 310] on textarea "I placed outgoing shipments in the designated area near the loading dock. US Ne…" at bounding box center [398, 284] width 281 height 73
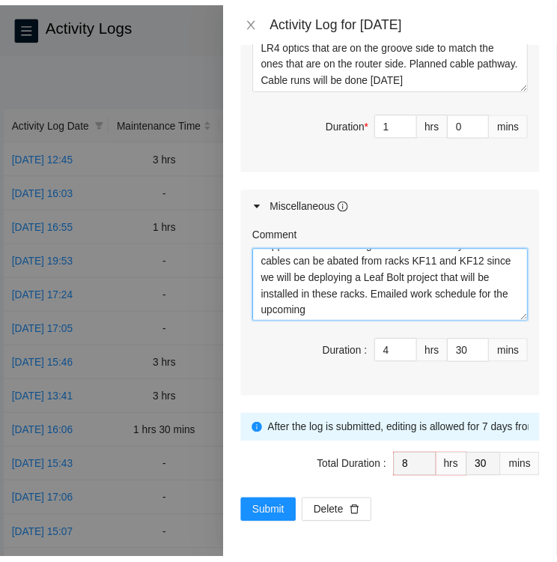
scroll to position [127, 0]
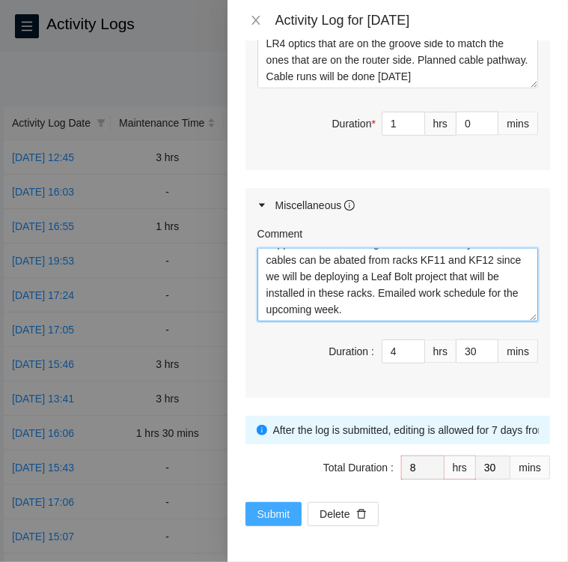
type textarea "I placed outgoing shipments in the designated area near the loading dock. US Ne…"
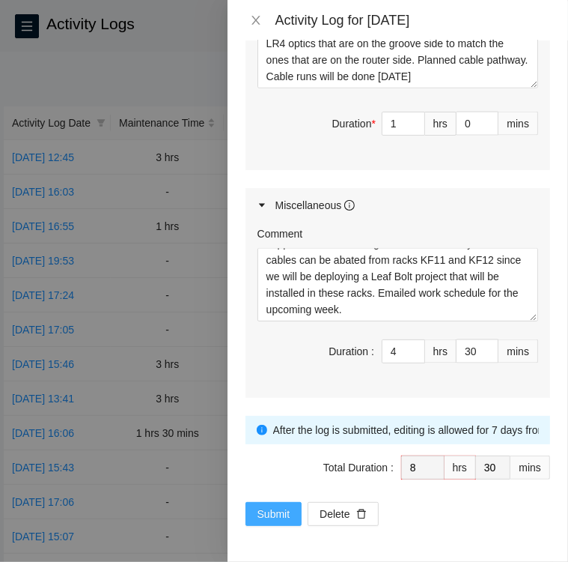
click at [287, 515] on span "Submit" at bounding box center [274, 513] width 33 height 16
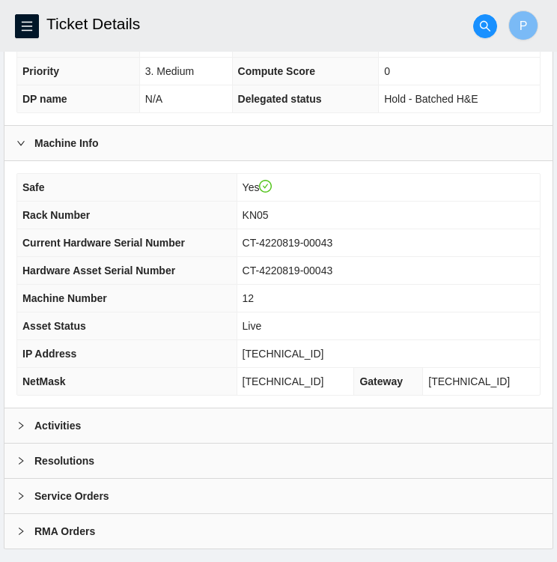
scroll to position [389, 0]
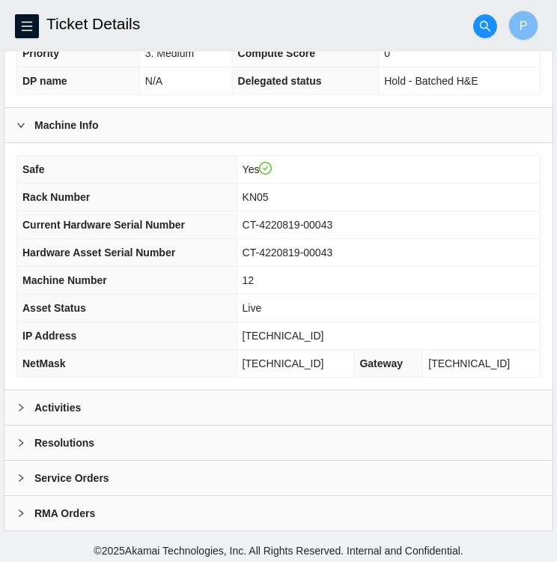
click at [18, 399] on div at bounding box center [25, 407] width 18 height 16
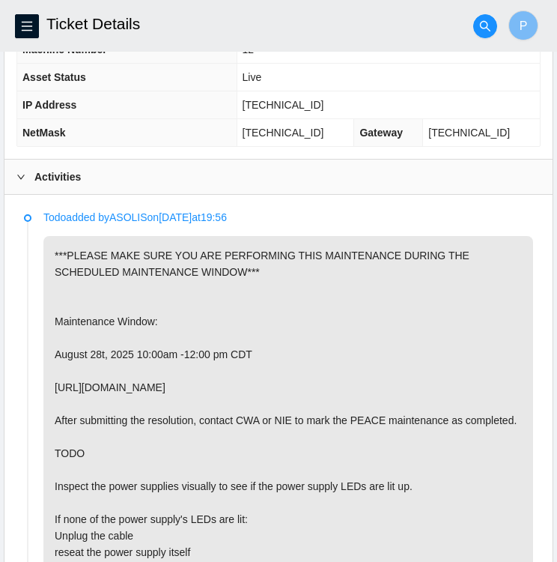
scroll to position [623, 0]
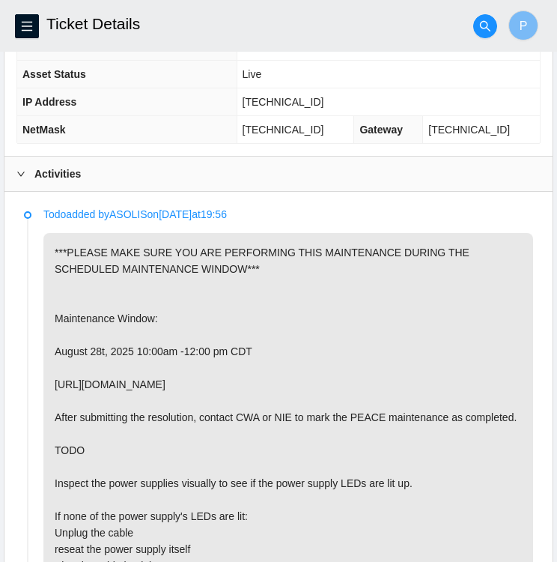
click at [262, 355] on p "***PLEASE MAKE SURE YOU ARE PERFORMING THIS MAINTENANCE DURING THE SCHEDULED MA…" at bounding box center [288, 458] width 490 height 451
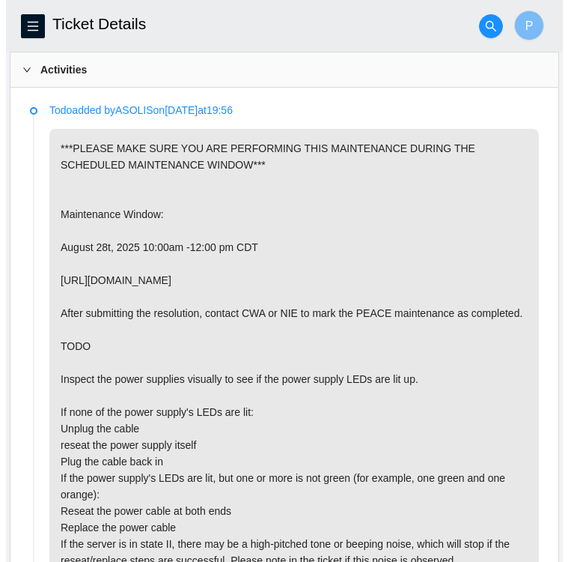
scroll to position [728, 0]
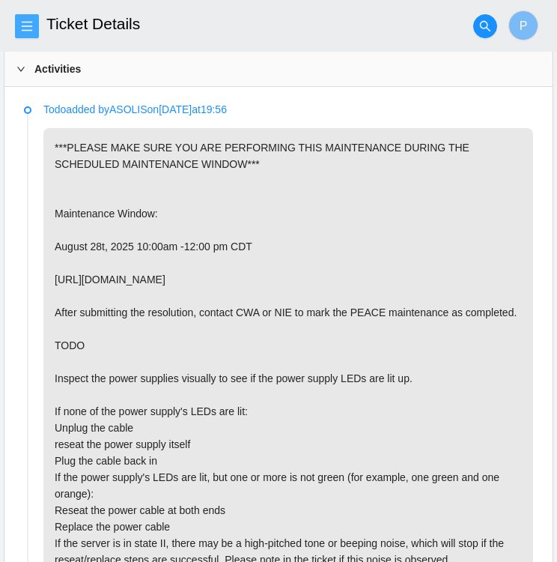
click at [27, 26] on icon "menu" at bounding box center [27, 26] width 10 height 10
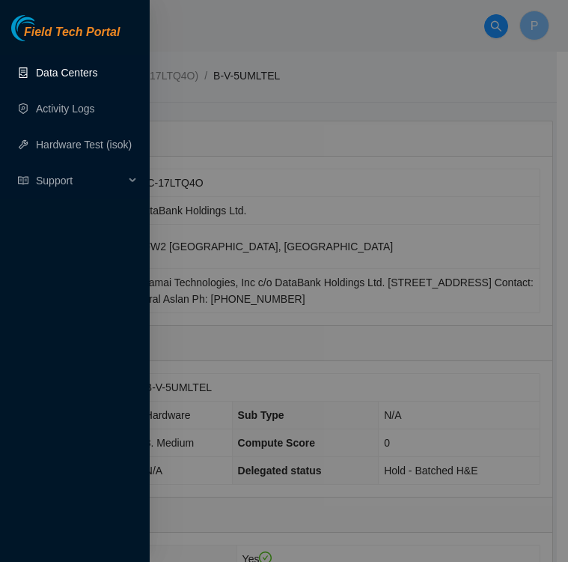
scroll to position [728, 0]
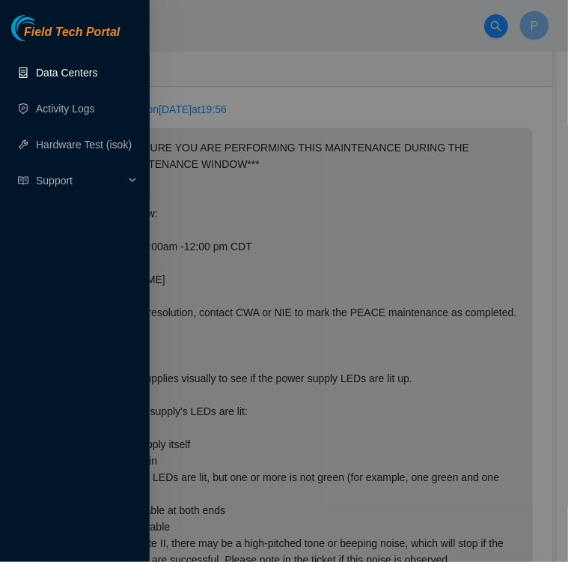
click at [54, 70] on link "Data Centers" at bounding box center [66, 73] width 61 height 12
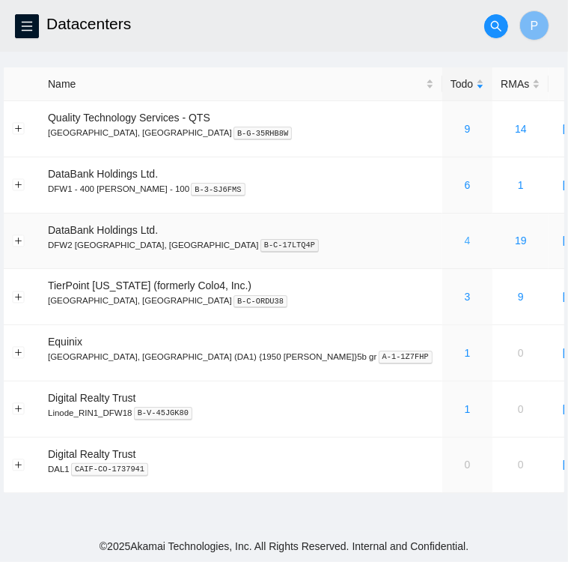
click at [465, 237] on link "4" at bounding box center [468, 240] width 6 height 12
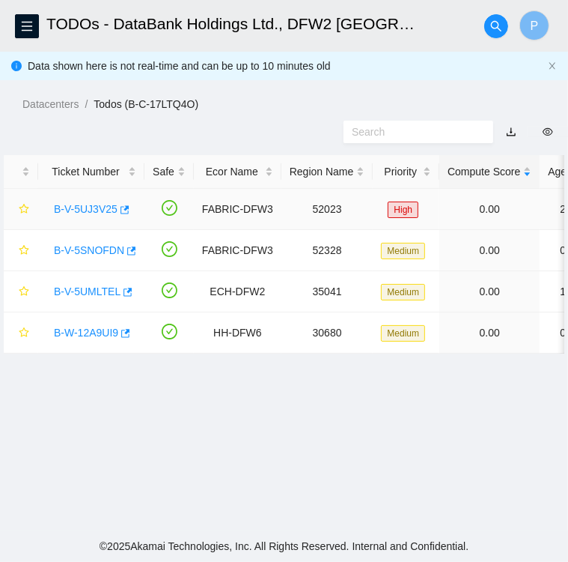
click at [84, 206] on link "B-V-5UJ3V25" at bounding box center [86, 209] width 64 height 12
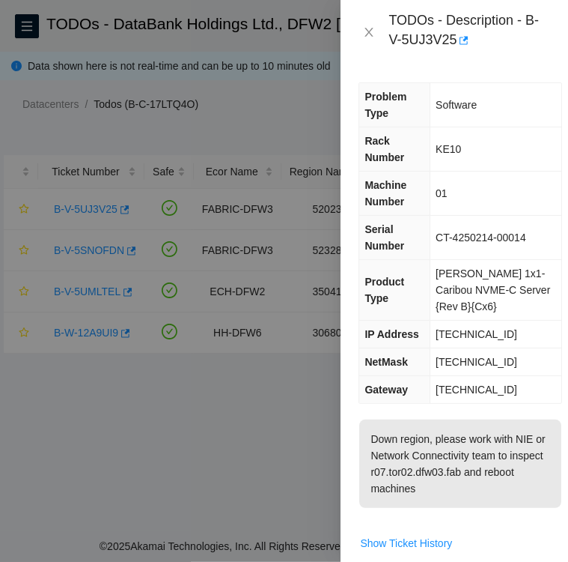
click at [225, 135] on div at bounding box center [284, 281] width 568 height 562
click at [371, 31] on icon "close" at bounding box center [369, 32] width 12 height 12
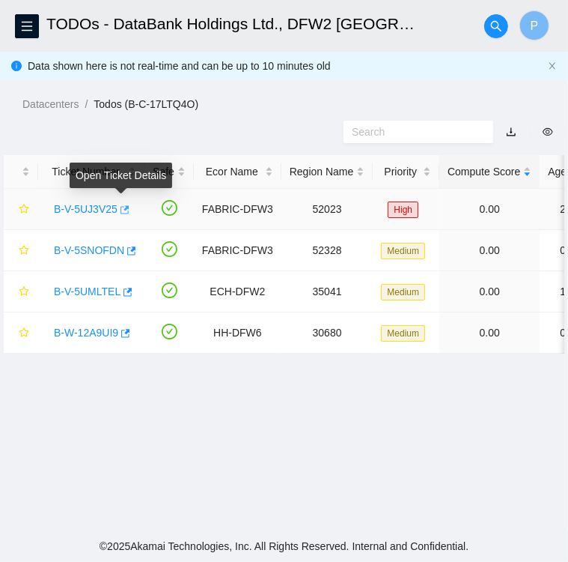
click at [120, 210] on icon "button" at bounding box center [123, 209] width 10 height 10
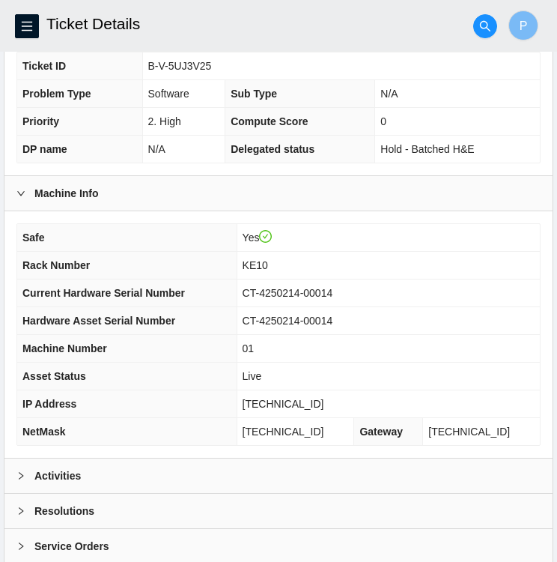
scroll to position [389, 0]
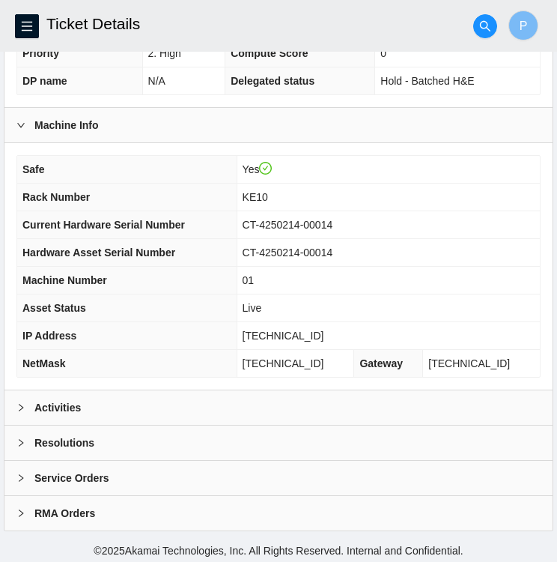
click at [22, 403] on icon "right" at bounding box center [20, 407] width 9 height 9
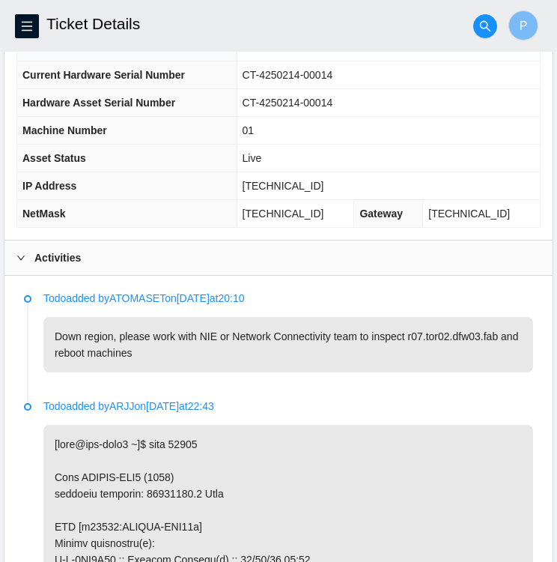
scroll to position [541, 0]
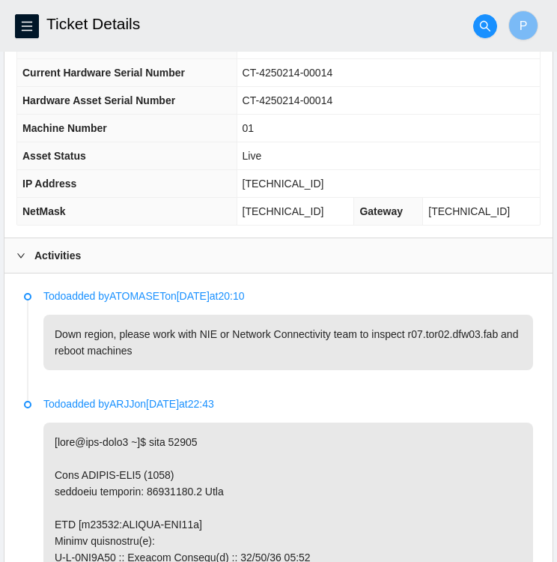
click at [449, 395] on p "Todo added by ARJJ on [DATE] 22:43" at bounding box center [288, 403] width 490 height 16
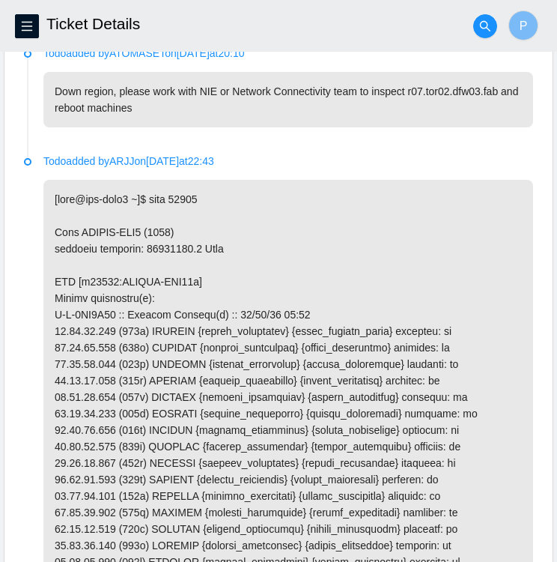
scroll to position [785, 0]
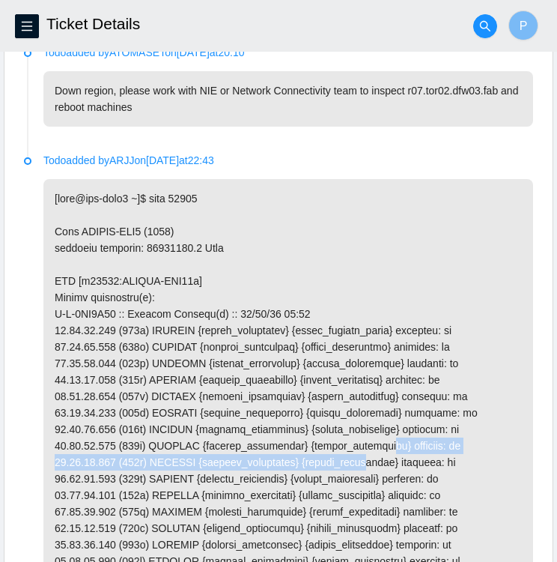
drag, startPoint x: 372, startPoint y: 446, endPoint x: 362, endPoint y: 451, distance: 11.1
click at [362, 451] on p at bounding box center [288, 412] width 490 height 467
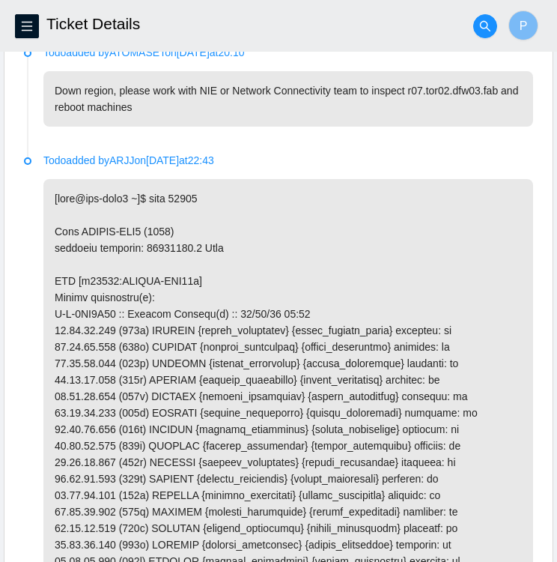
drag, startPoint x: 362, startPoint y: 451, endPoint x: 416, endPoint y: 220, distance: 236.7
click at [416, 220] on p at bounding box center [288, 412] width 490 height 467
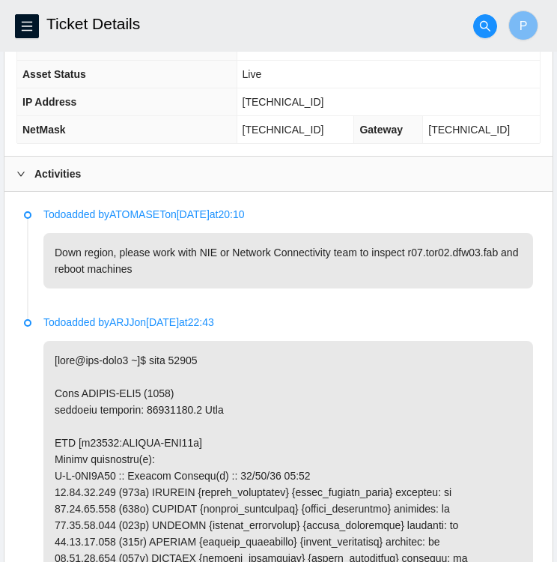
scroll to position [623, 0]
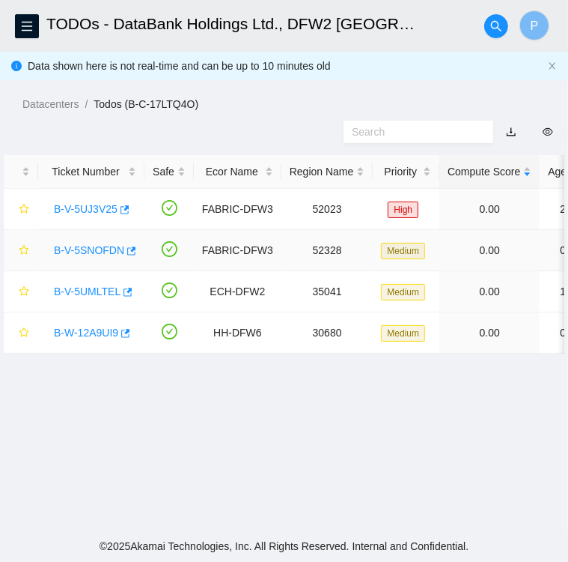
click at [90, 249] on link "B-V-5SNOFDN" at bounding box center [89, 250] width 70 height 12
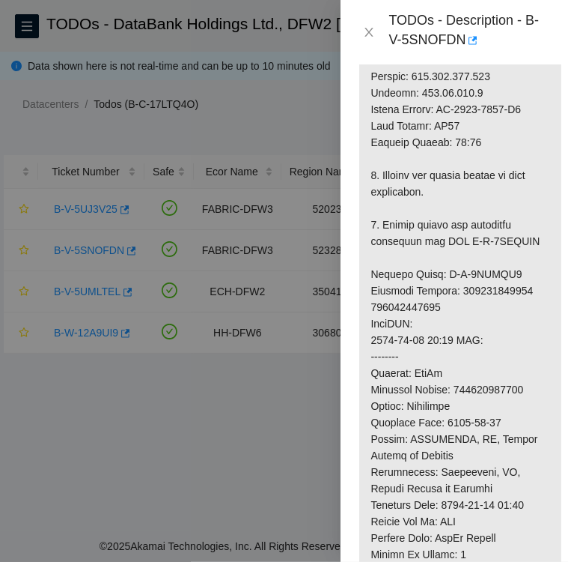
scroll to position [723, 0]
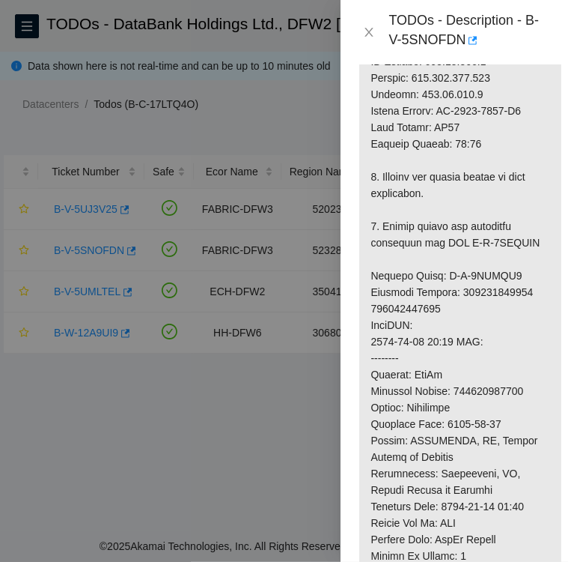
click at [306, 108] on div at bounding box center [284, 281] width 568 height 562
click at [362, 27] on button "Close" at bounding box center [369, 32] width 21 height 14
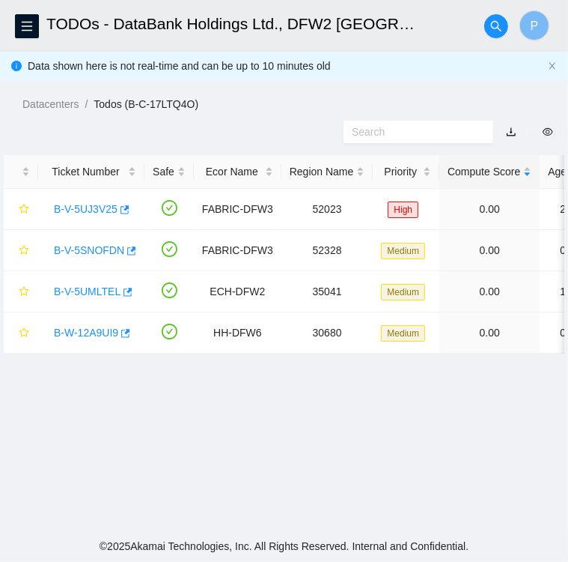
scroll to position [404, 0]
